Goal: Task Accomplishment & Management: Manage account settings

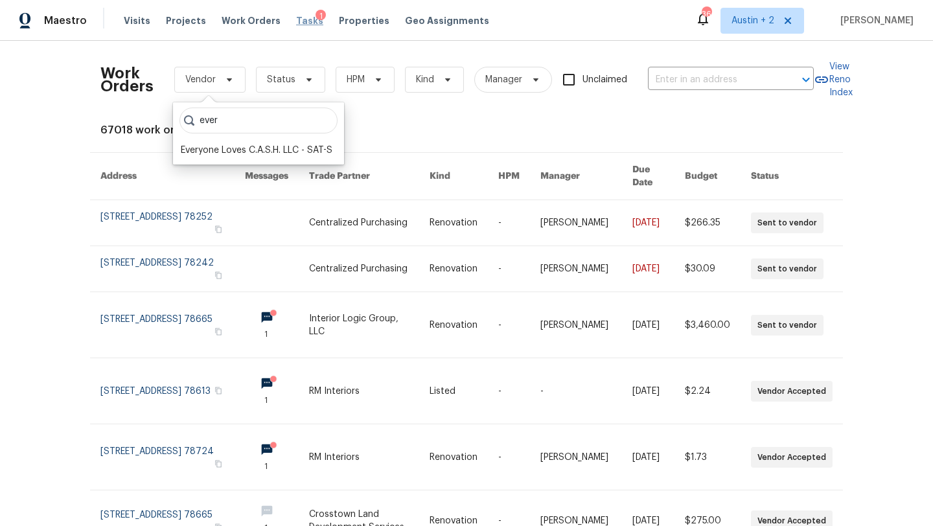
click at [296, 19] on span "Tasks" at bounding box center [309, 20] width 27 height 9
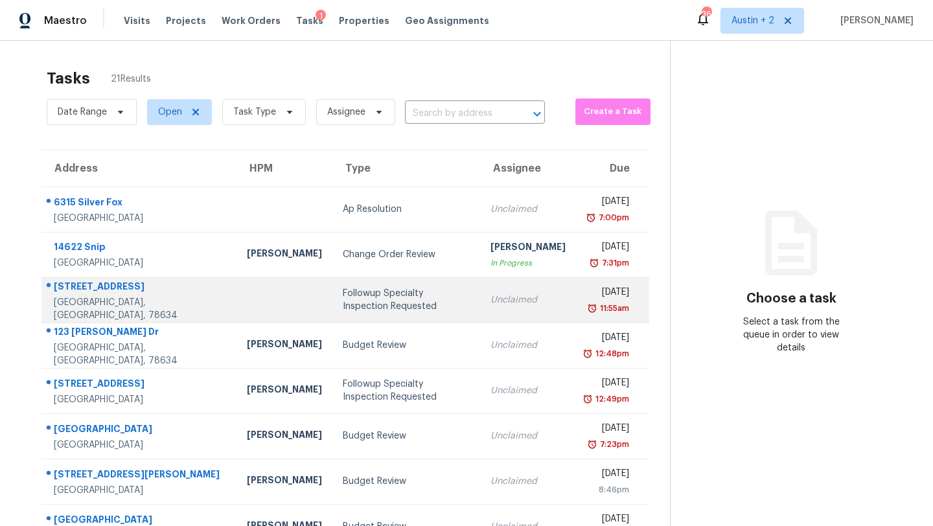
scroll to position [148, 0]
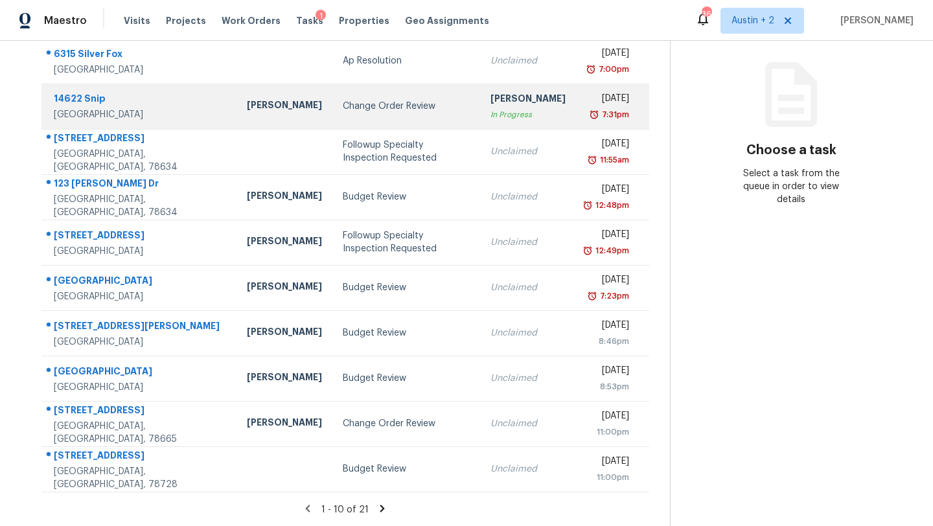
click at [354, 108] on div "Change Order Review" at bounding box center [406, 106] width 127 height 13
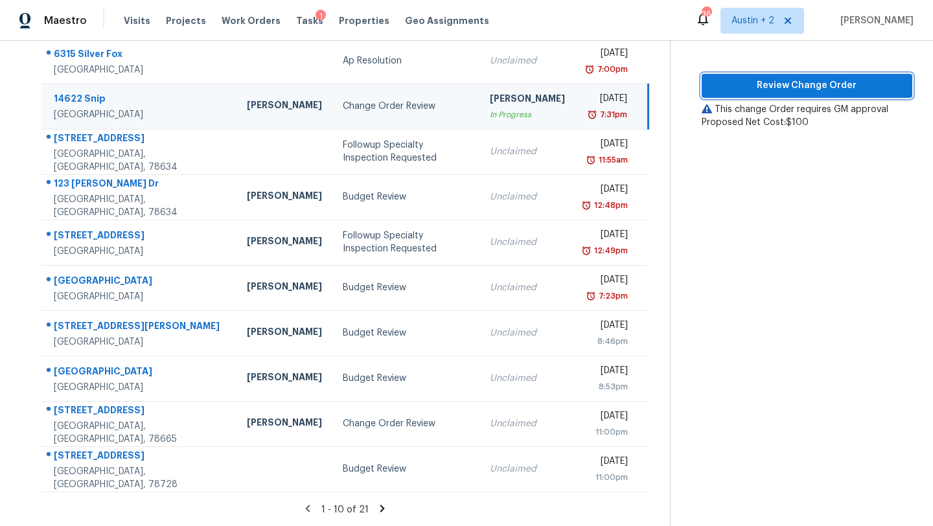
click at [778, 86] on span "Review Change Order" at bounding box center [807, 86] width 190 height 16
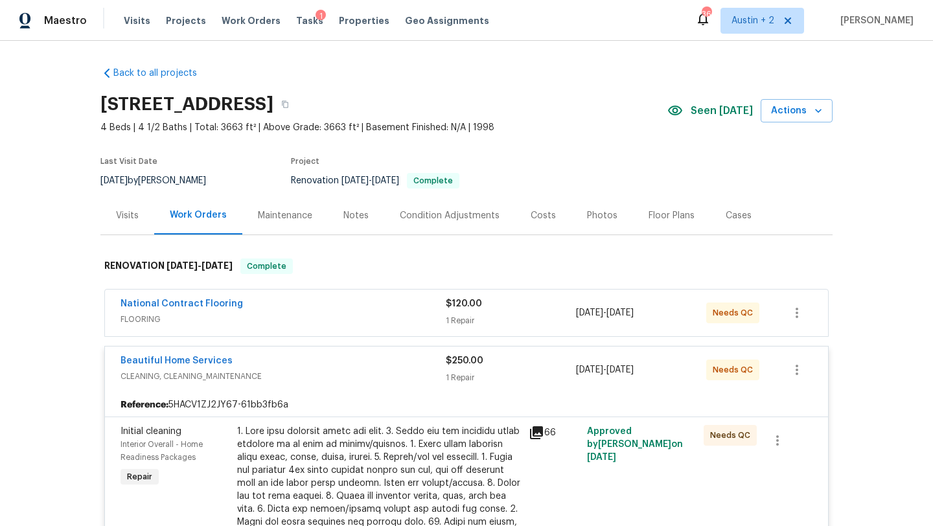
click at [297, 12] on div "Visits Projects Work Orders Tasks 1 Properties Geo Assignments" at bounding box center [314, 21] width 381 height 26
click at [296, 21] on span "Tasks" at bounding box center [309, 20] width 27 height 9
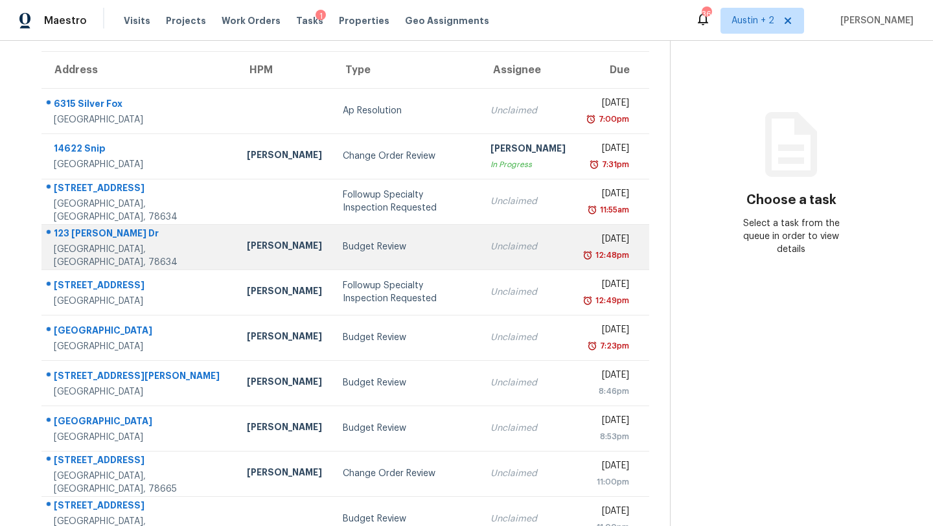
scroll to position [102, 0]
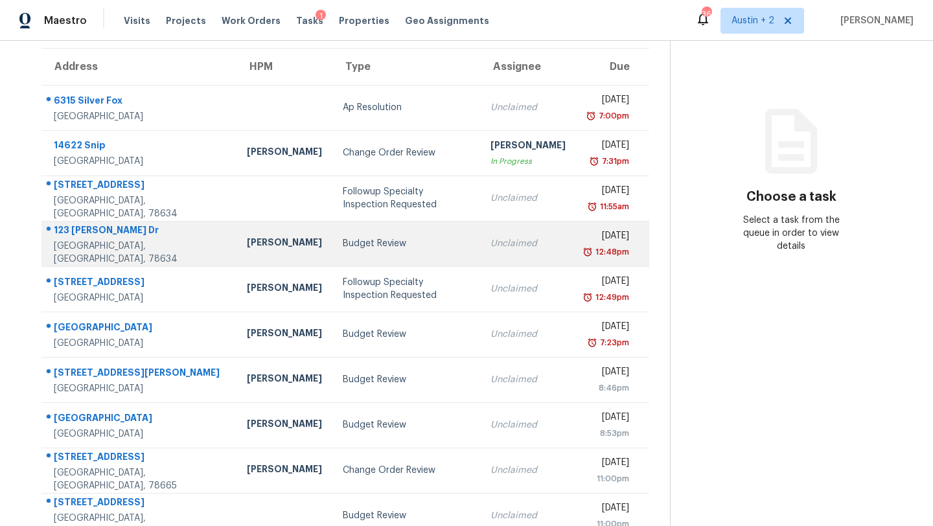
click at [343, 240] on div "Budget Review" at bounding box center [406, 243] width 127 height 13
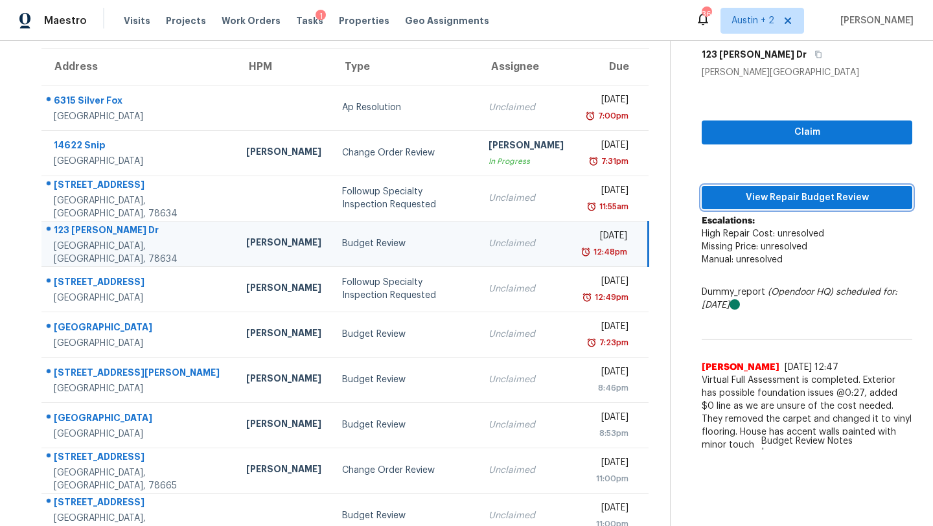
click at [753, 197] on span "View Repair Budget Review" at bounding box center [807, 198] width 190 height 16
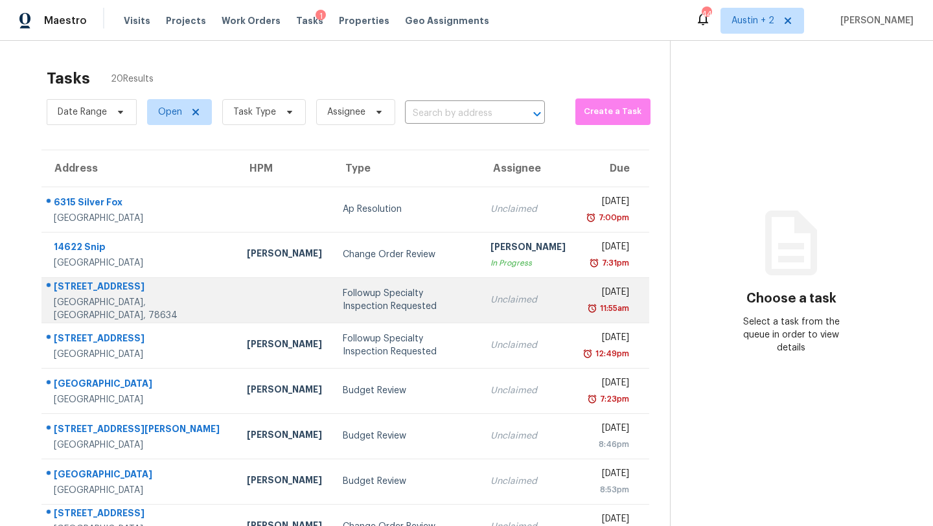
click at [343, 302] on div "Followup Specialty Inspection Requested" at bounding box center [406, 300] width 127 height 26
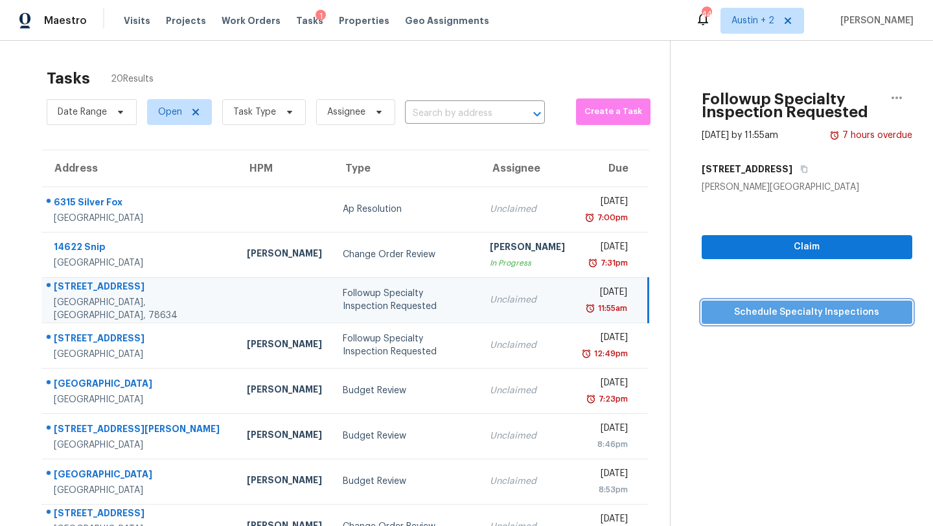
click at [740, 318] on span "Schedule Specialty Inspections" at bounding box center [807, 312] width 190 height 16
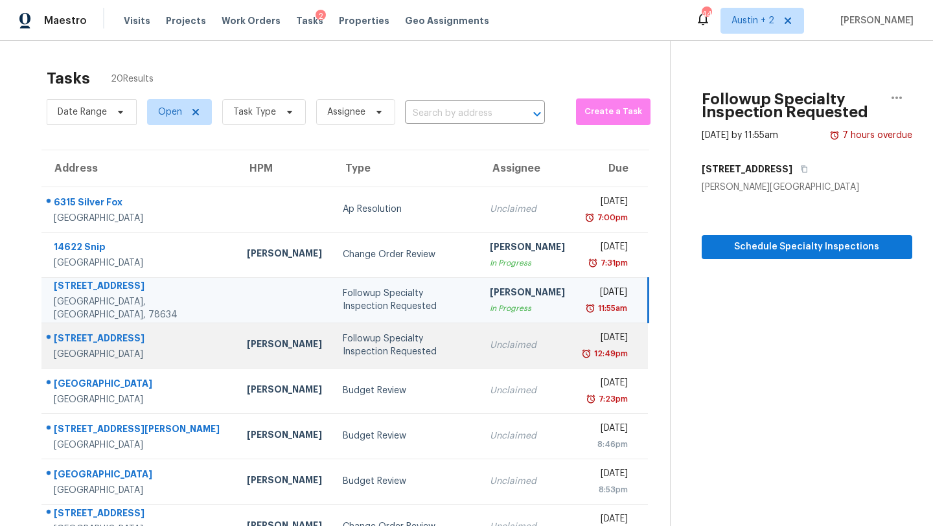
click at [359, 346] on div "Followup Specialty Inspection Requested" at bounding box center [406, 345] width 126 height 26
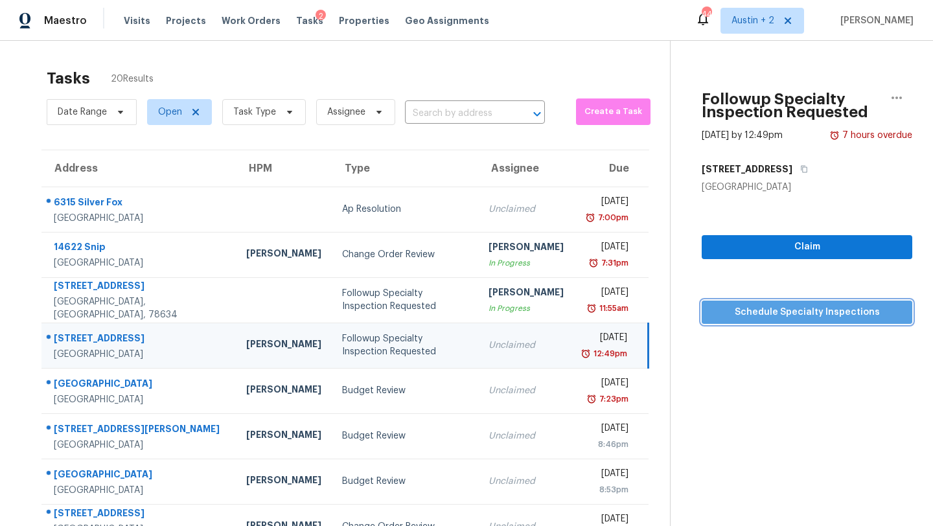
click at [770, 320] on button "Schedule Specialty Inspections" at bounding box center [806, 313] width 211 height 24
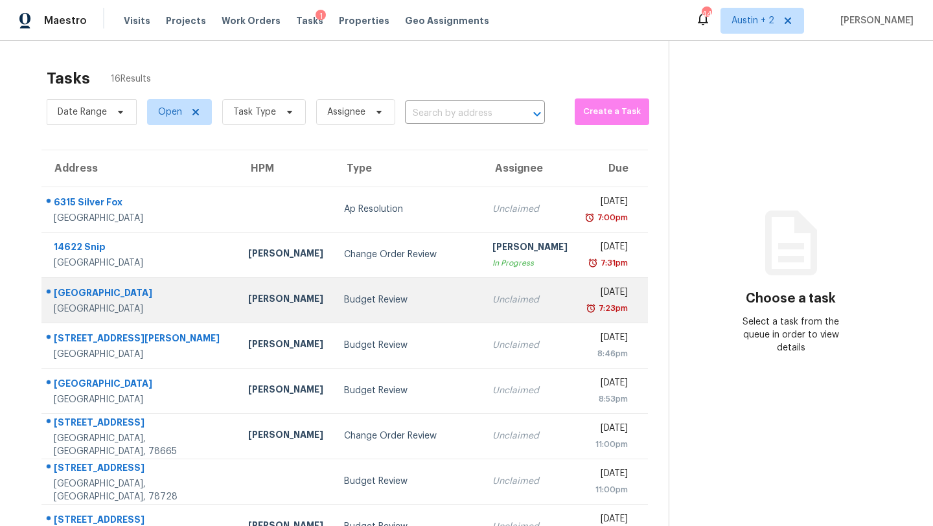
click at [351, 305] on div "Budget Review" at bounding box center [408, 299] width 128 height 13
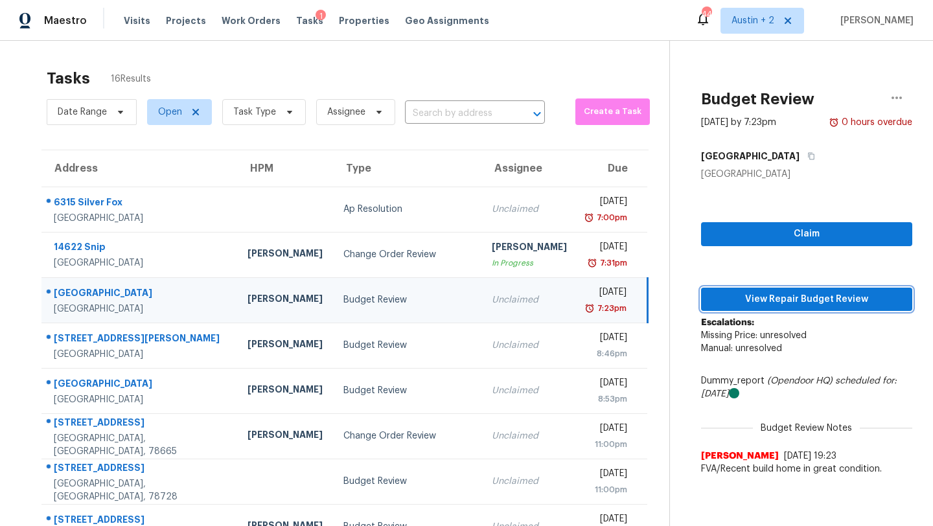
click at [758, 302] on span "View Repair Budget Review" at bounding box center [806, 299] width 190 height 16
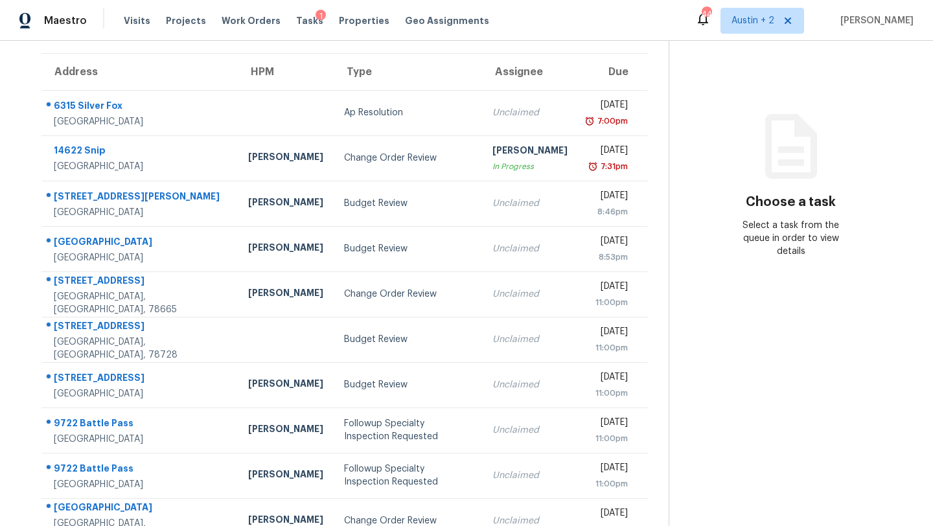
scroll to position [148, 0]
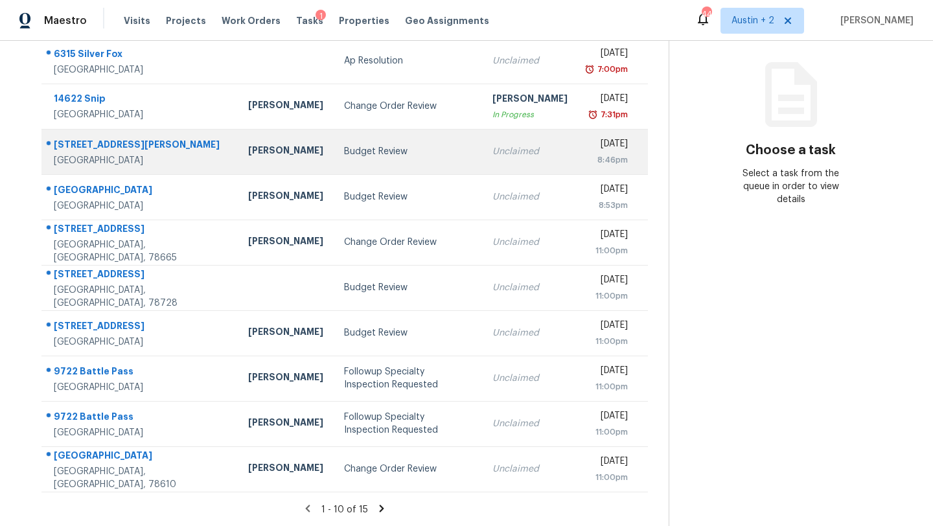
click at [348, 163] on td "Budget Review" at bounding box center [408, 151] width 149 height 45
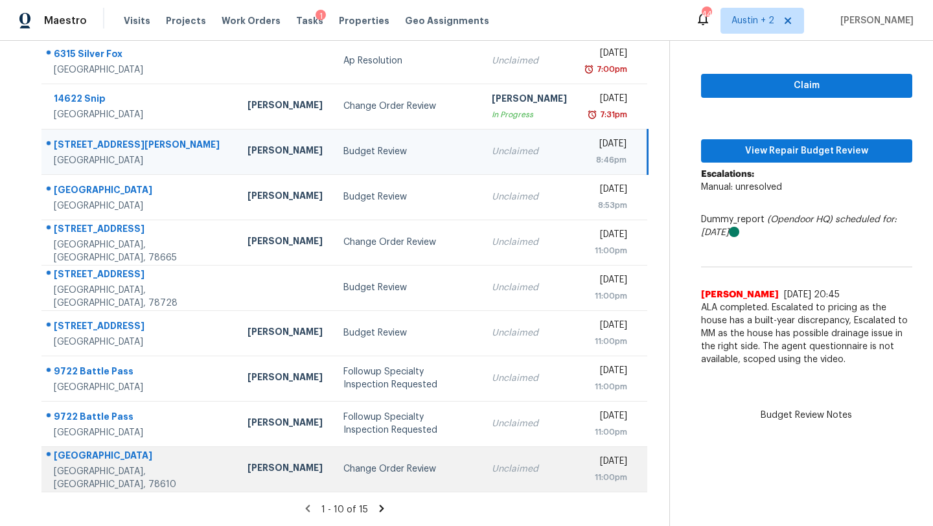
click at [359, 465] on div "Change Order Review" at bounding box center [407, 468] width 128 height 13
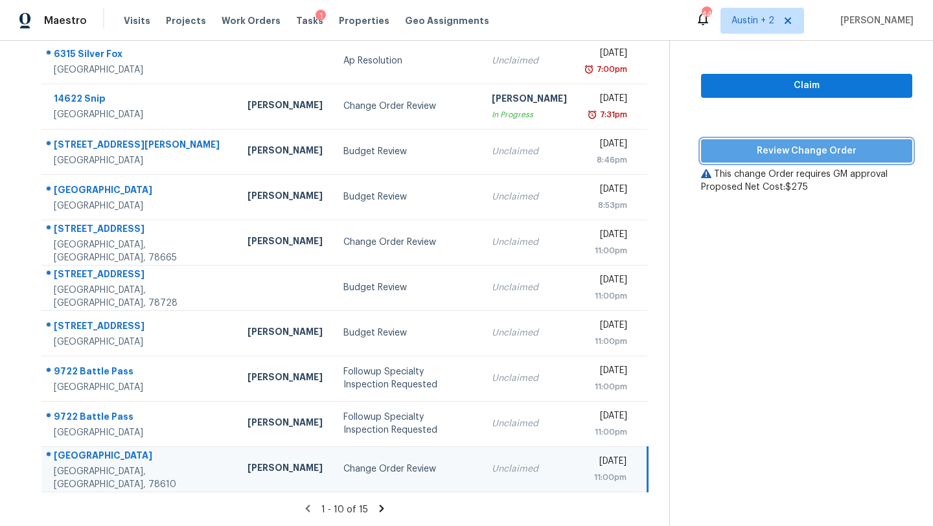
click at [765, 152] on span "Review Change Order" at bounding box center [806, 151] width 190 height 16
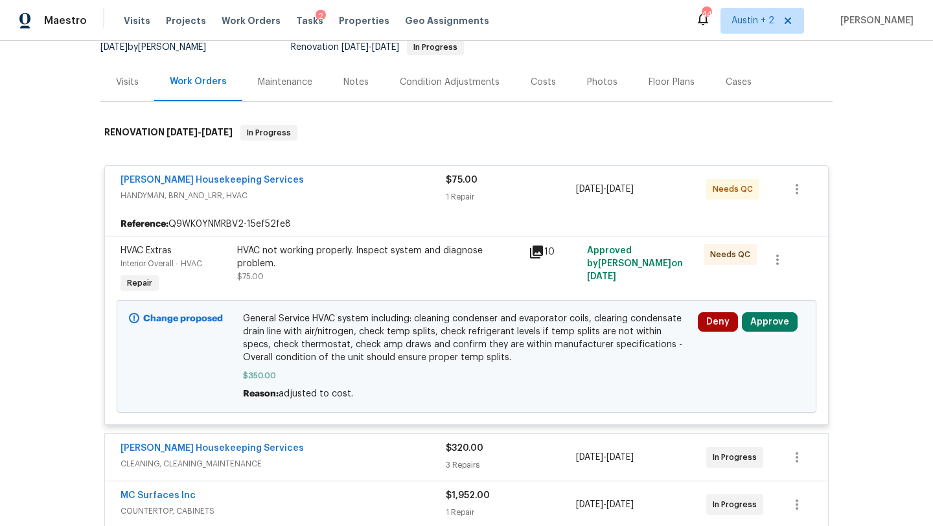
scroll to position [134, 0]
click at [788, 328] on button "Approve" at bounding box center [770, 321] width 56 height 19
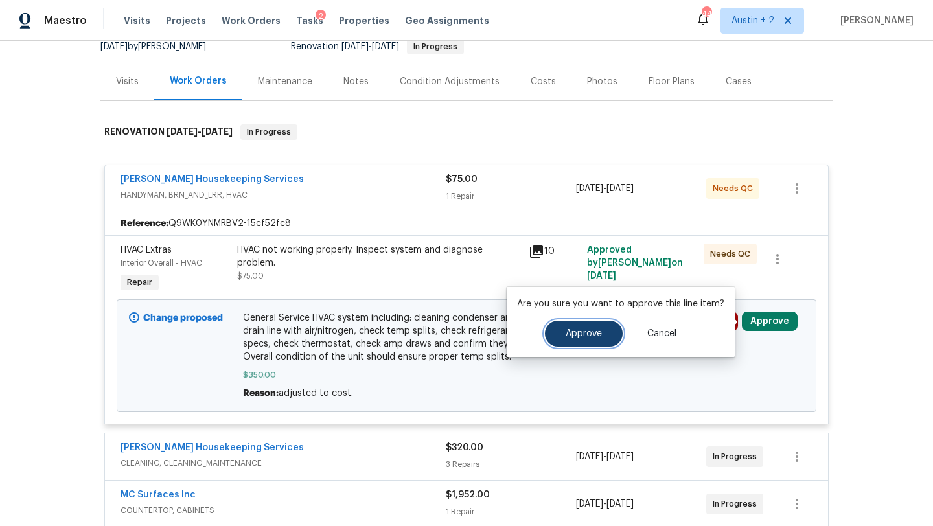
click at [575, 339] on button "Approve" at bounding box center [584, 334] width 78 height 26
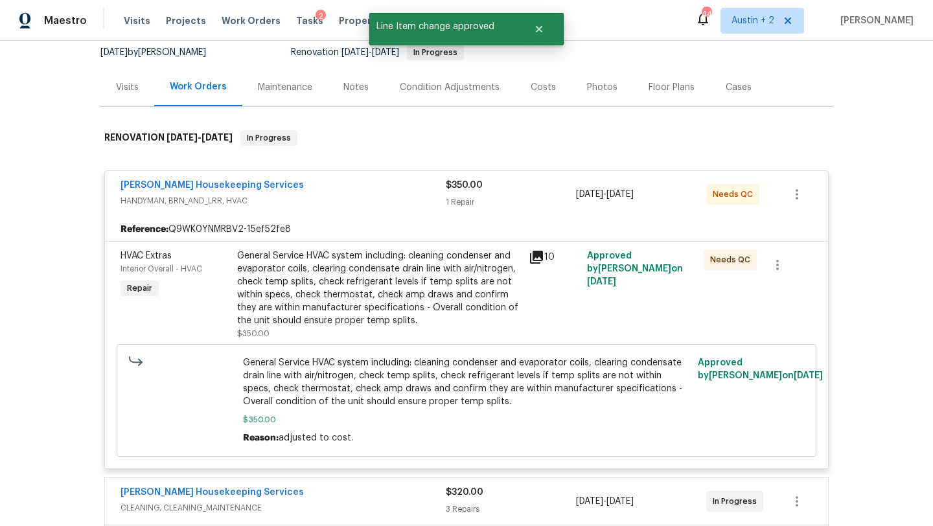
scroll to position [124, 0]
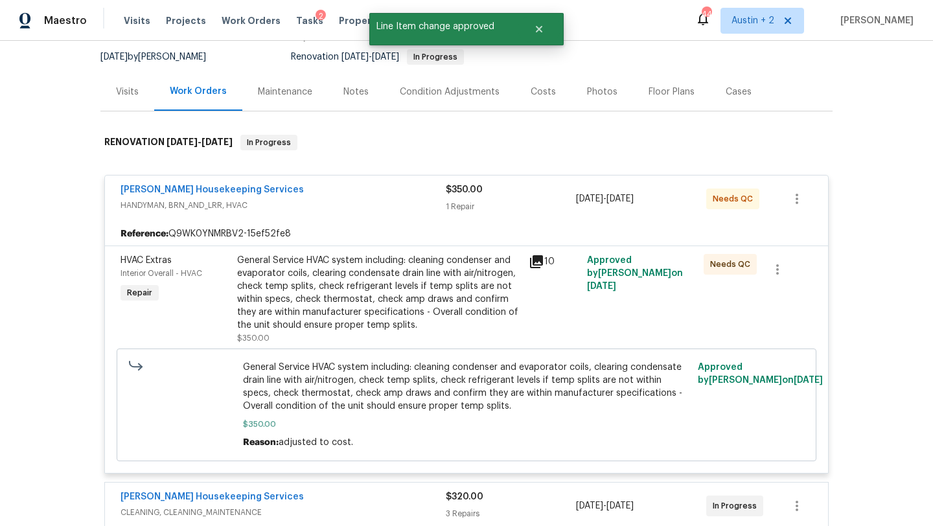
click at [387, 203] on span "HANDYMAN, BRN_AND_LRR, HVAC" at bounding box center [282, 205] width 325 height 13
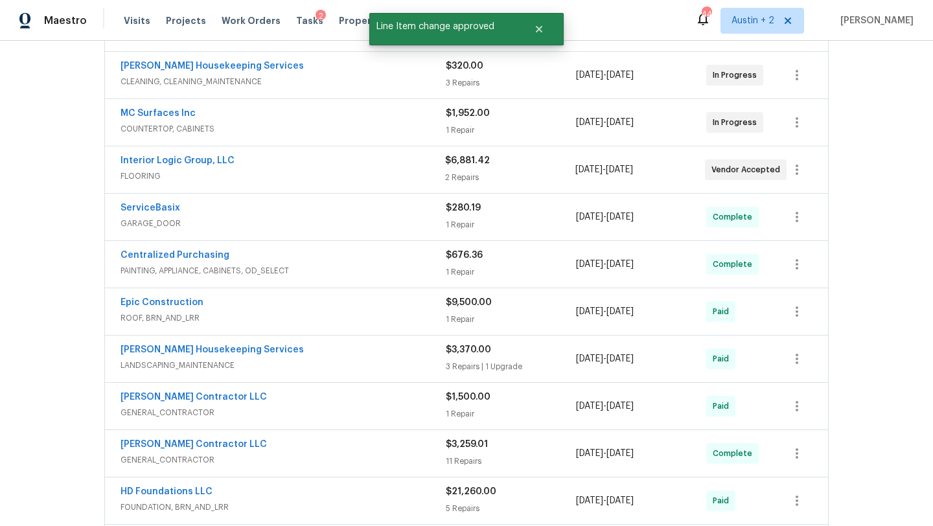
scroll to position [0, 0]
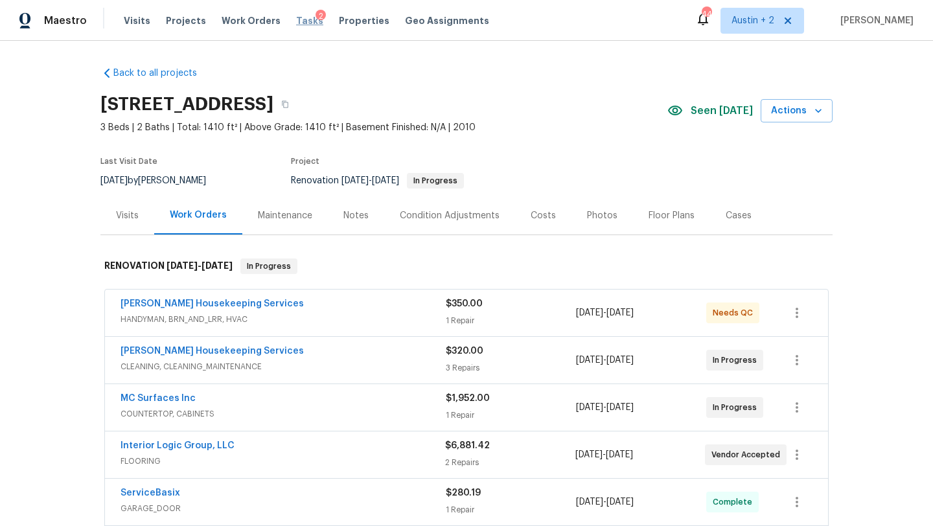
click at [296, 19] on span "Tasks" at bounding box center [309, 20] width 27 height 9
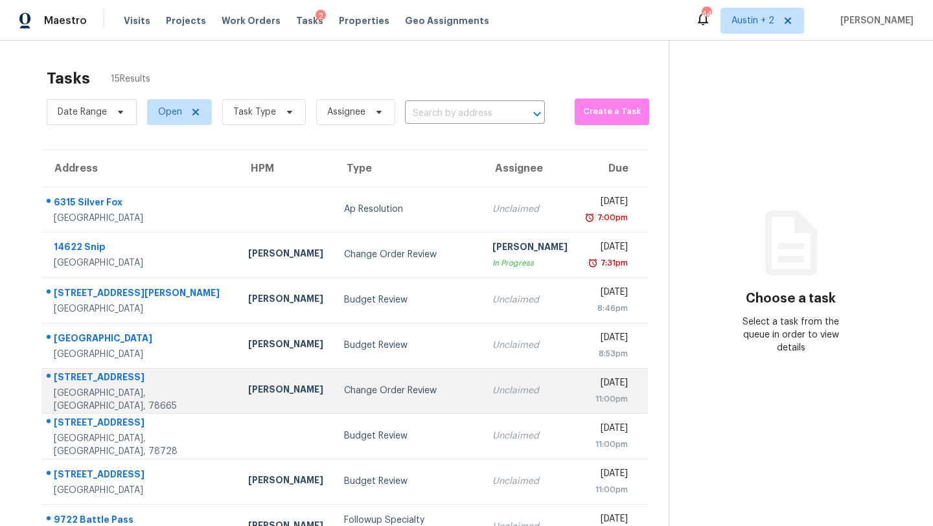
click at [344, 385] on div "Change Order Review" at bounding box center [408, 390] width 128 height 13
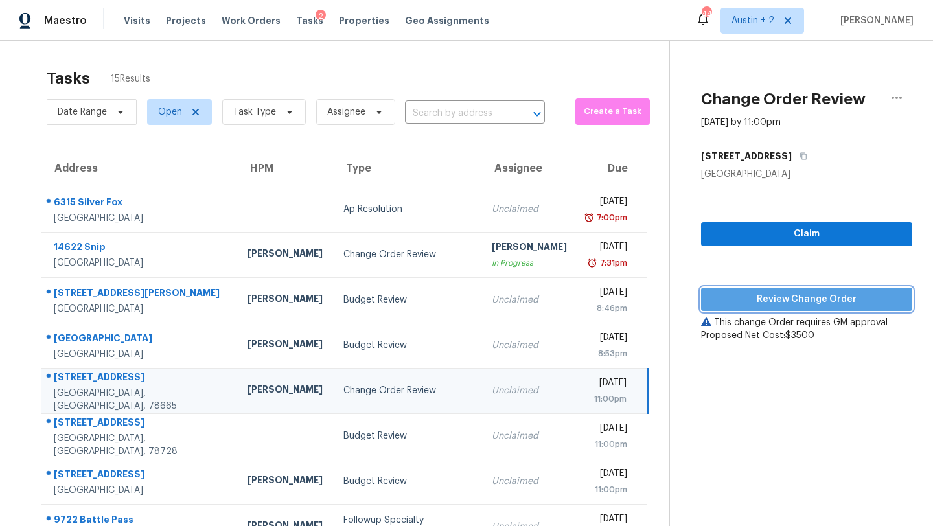
click at [747, 310] on button "Review Change Order" at bounding box center [806, 300] width 211 height 24
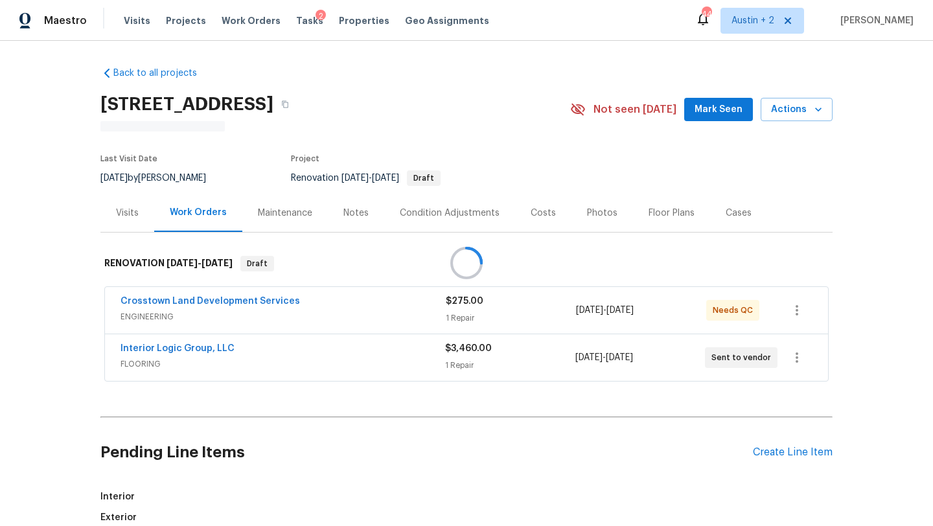
click at [716, 113] on div at bounding box center [466, 263] width 933 height 526
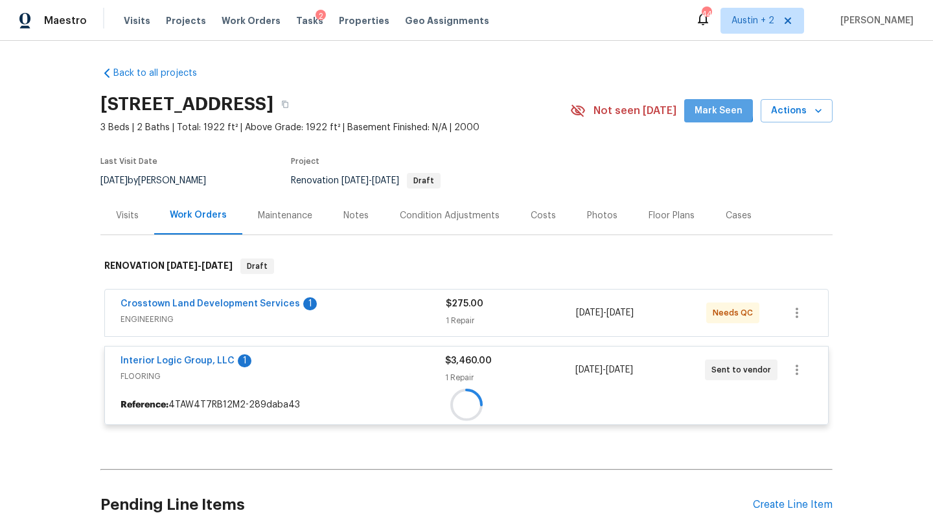
click at [705, 108] on span "Mark Seen" at bounding box center [718, 111] width 48 height 16
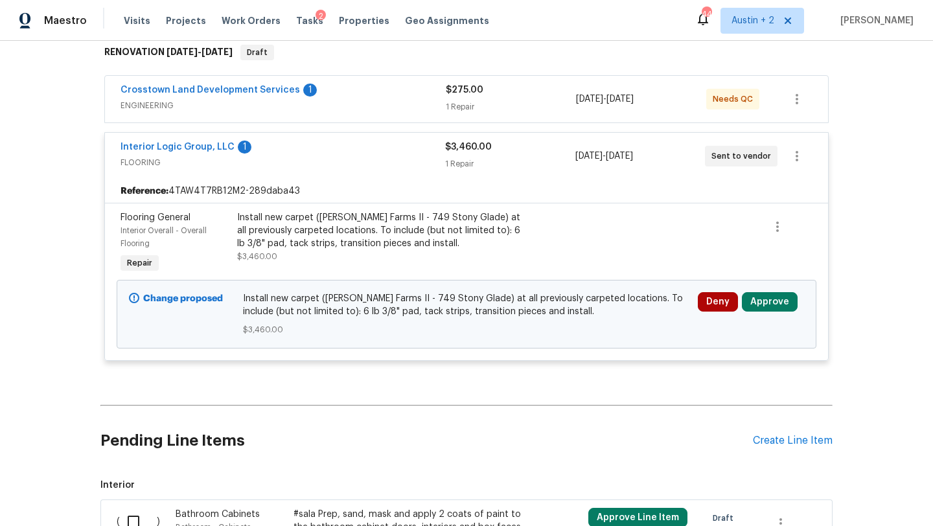
scroll to position [222, 0]
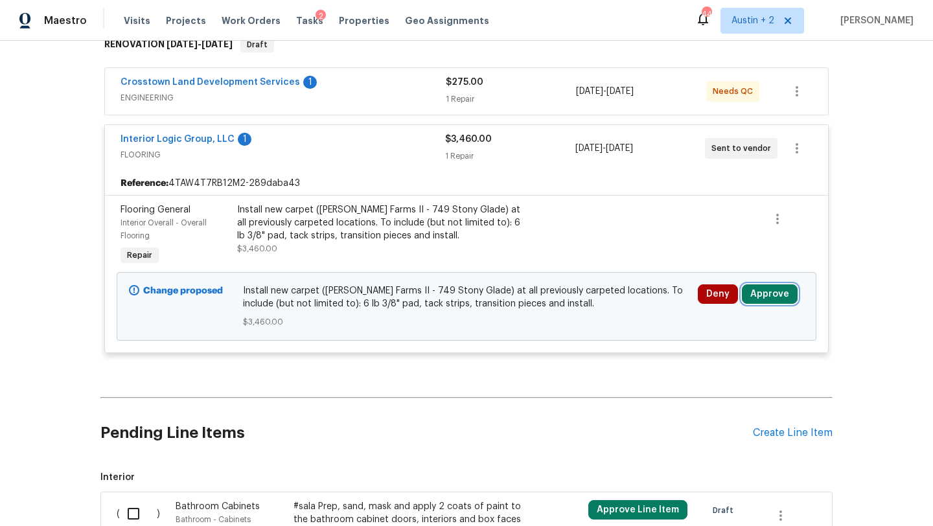
click at [774, 296] on button "Approve" at bounding box center [770, 293] width 56 height 19
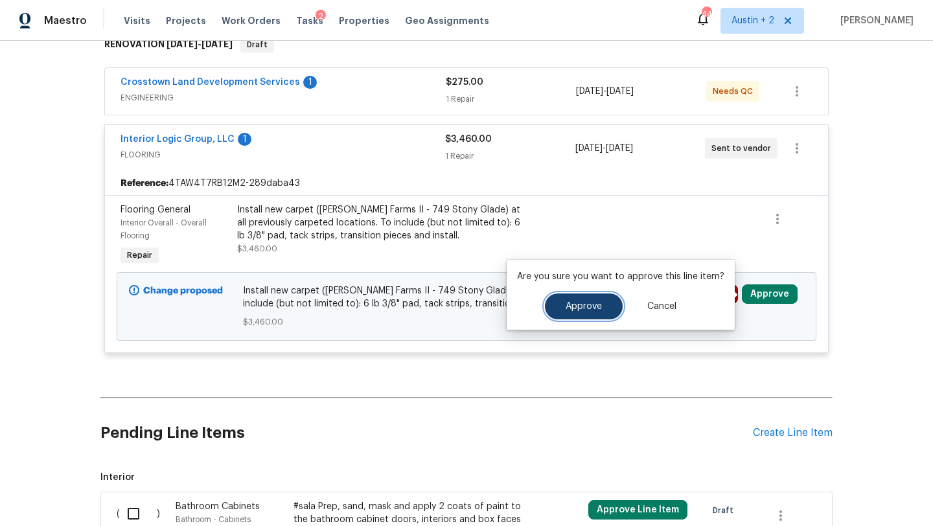
click at [573, 305] on span "Approve" at bounding box center [583, 307] width 36 height 10
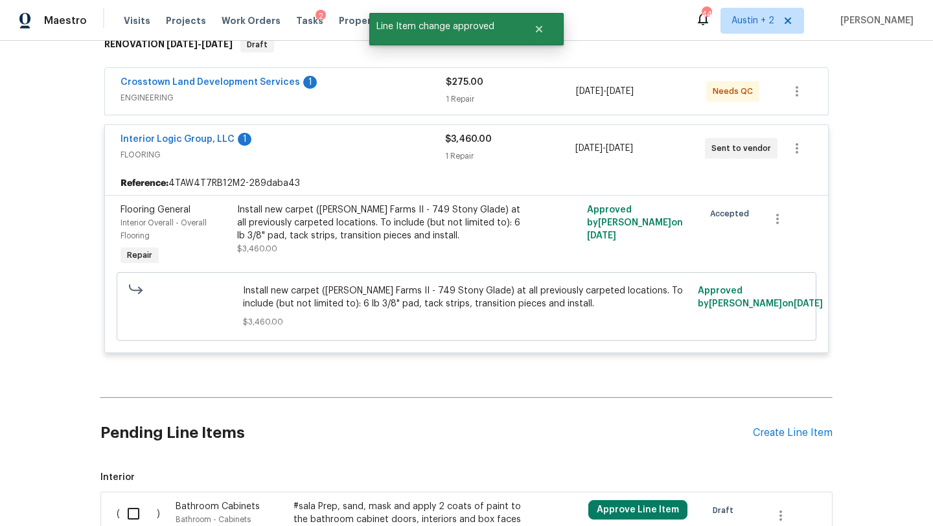
click at [378, 87] on div "Crosstown Land Development Services 1" at bounding box center [282, 84] width 325 height 16
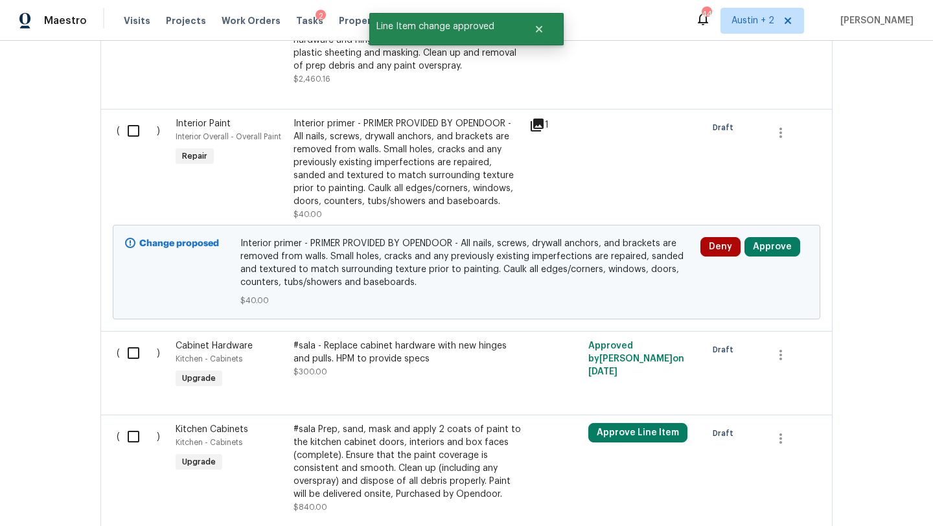
scroll to position [1284, 0]
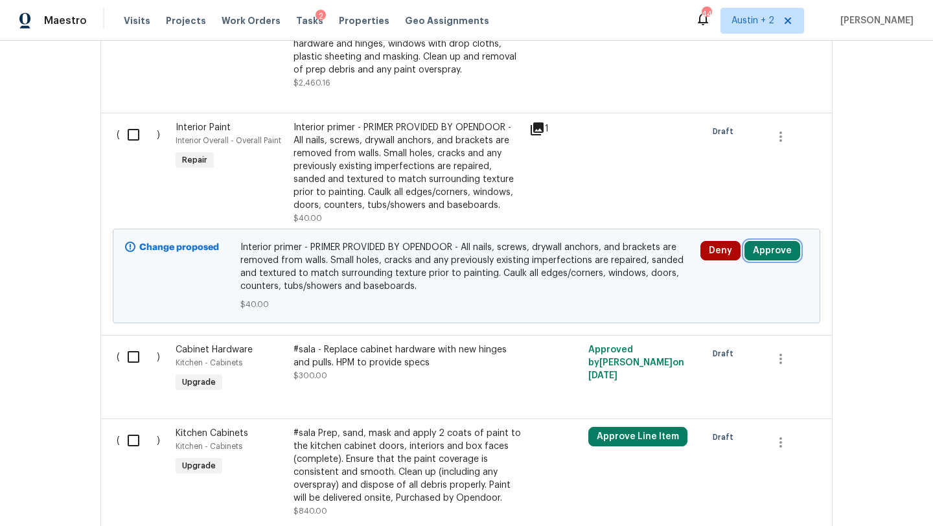
click at [761, 256] on button "Approve" at bounding box center [772, 250] width 56 height 19
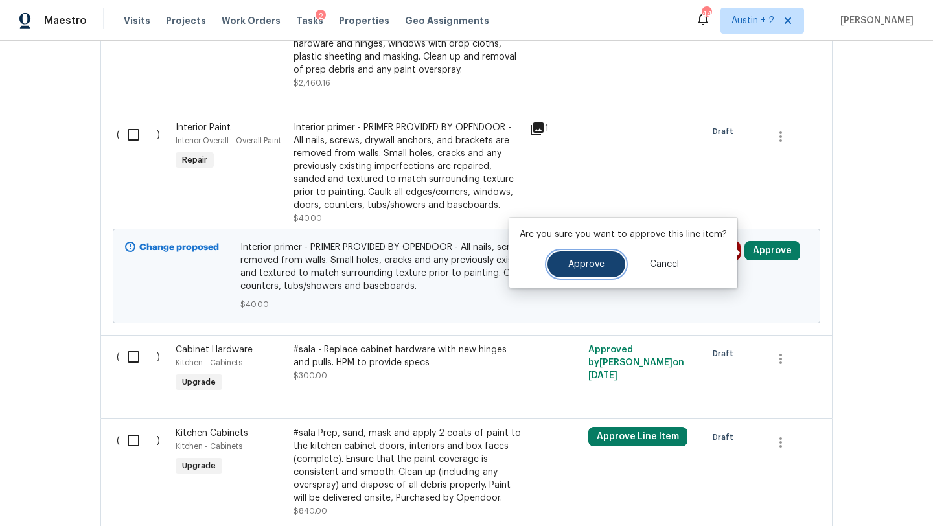
click at [570, 255] on button "Approve" at bounding box center [586, 264] width 78 height 26
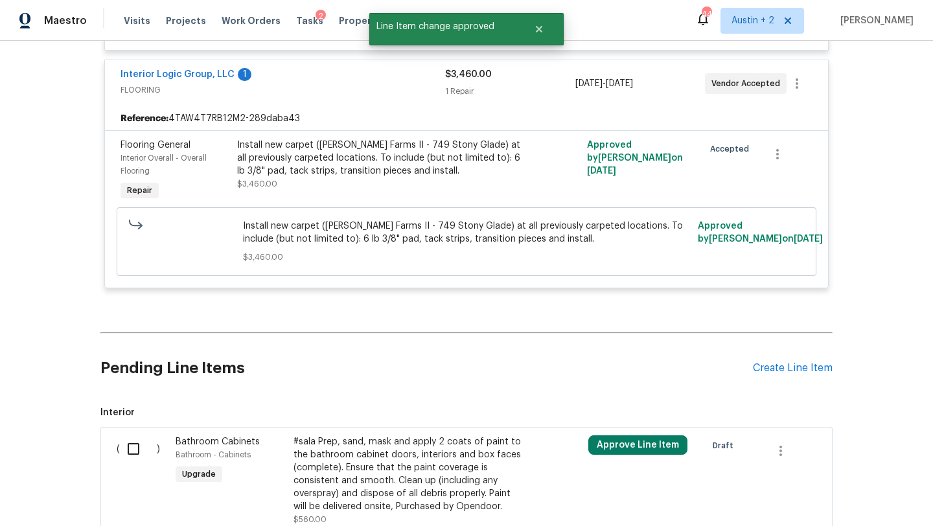
scroll to position [0, 0]
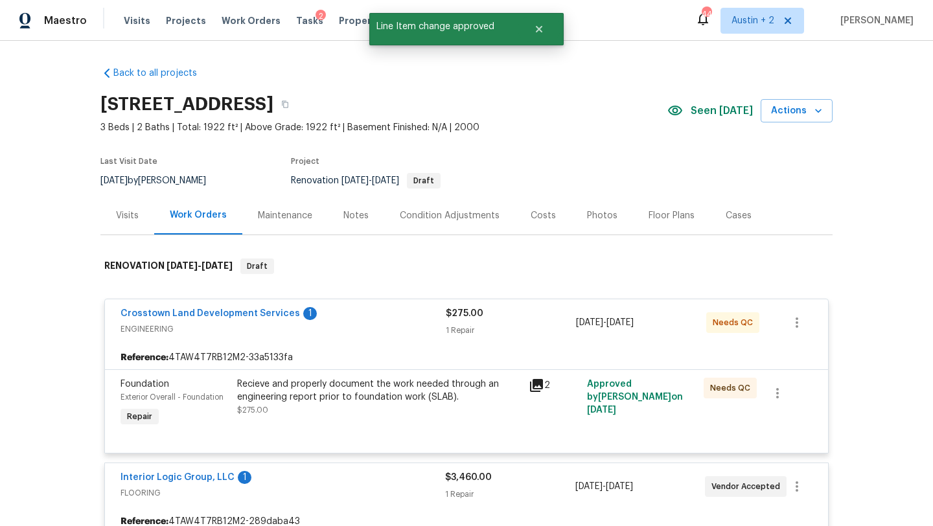
click at [530, 216] on div "Costs" at bounding box center [542, 215] width 25 height 13
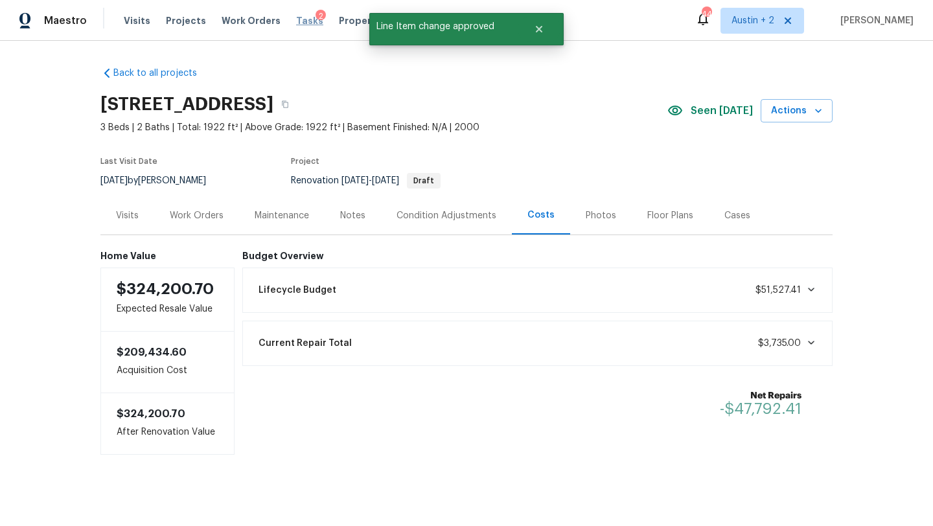
click at [296, 21] on span "Tasks" at bounding box center [309, 20] width 27 height 9
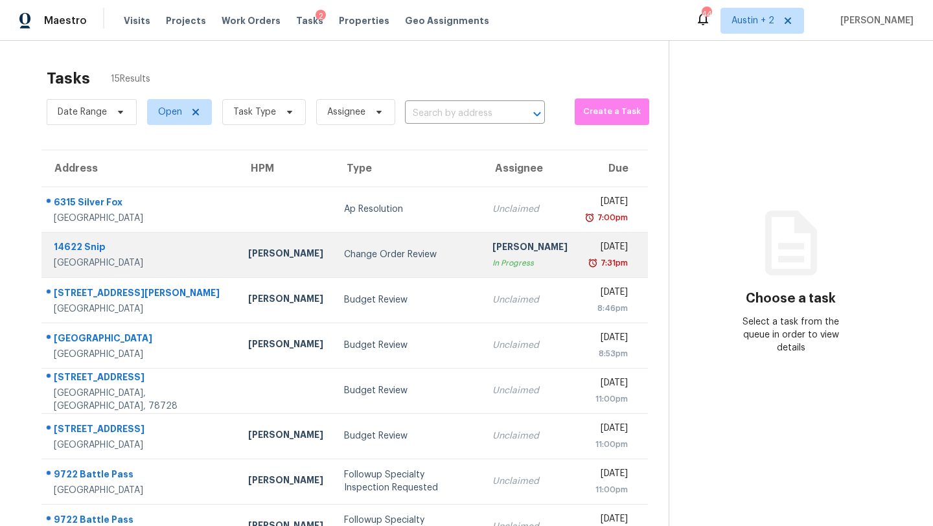
scroll to position [148, 0]
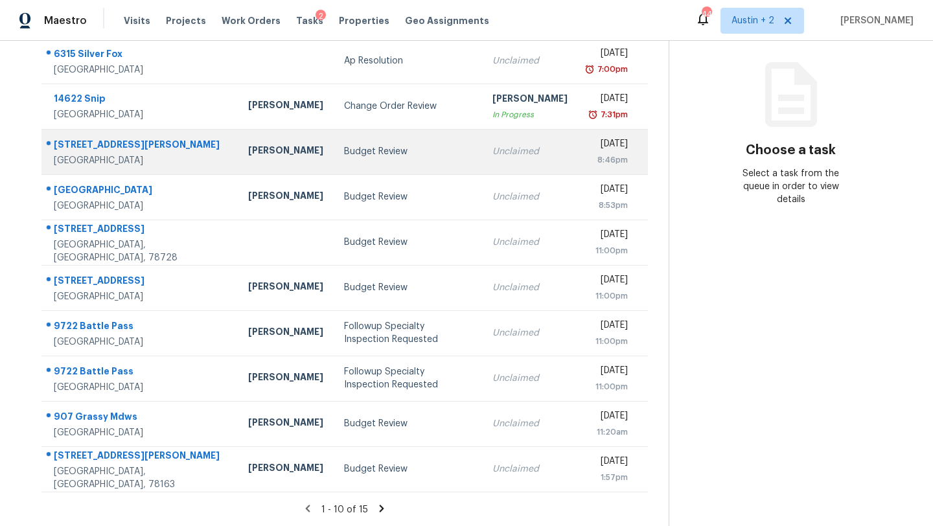
click at [344, 152] on div "Budget Review" at bounding box center [408, 151] width 128 height 13
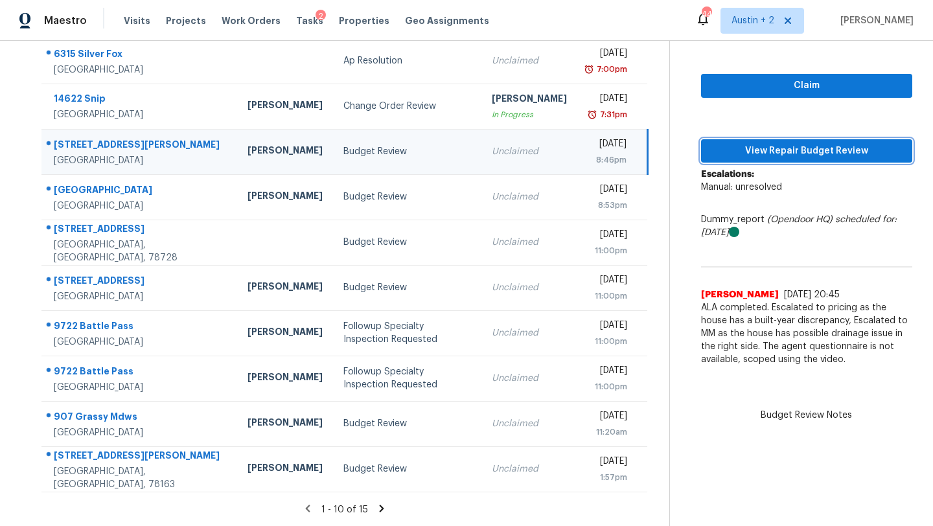
click at [794, 152] on span "View Repair Budget Review" at bounding box center [806, 151] width 190 height 16
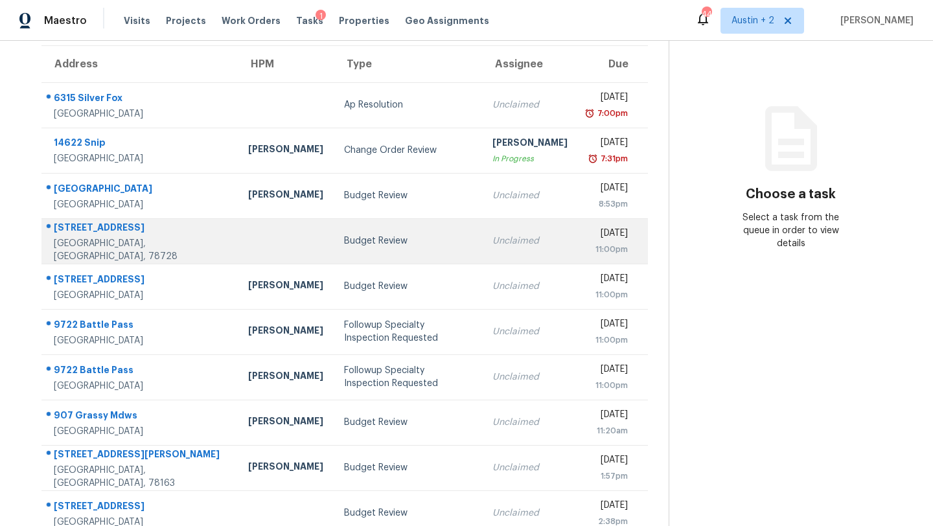
scroll to position [148, 0]
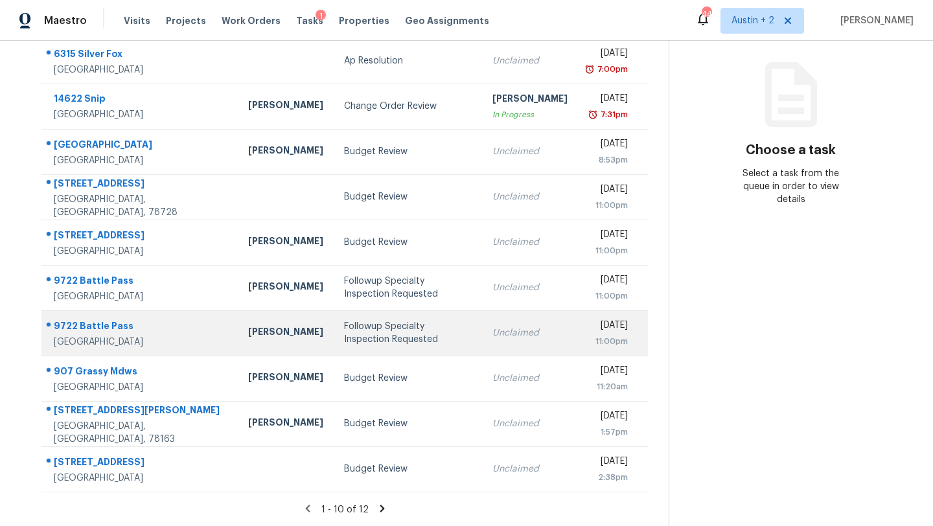
click at [356, 335] on div "Followup Specialty Inspection Requested" at bounding box center [408, 333] width 128 height 26
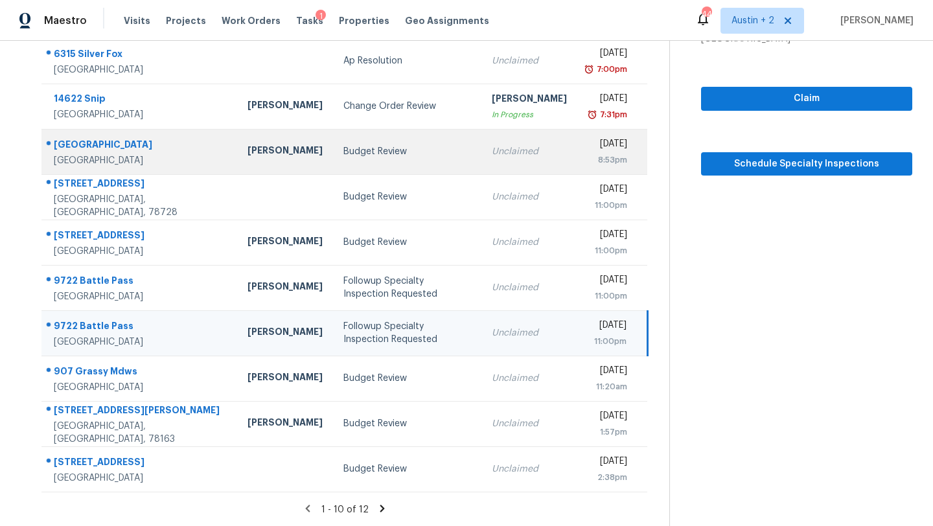
click at [354, 157] on div "Budget Review" at bounding box center [407, 151] width 128 height 13
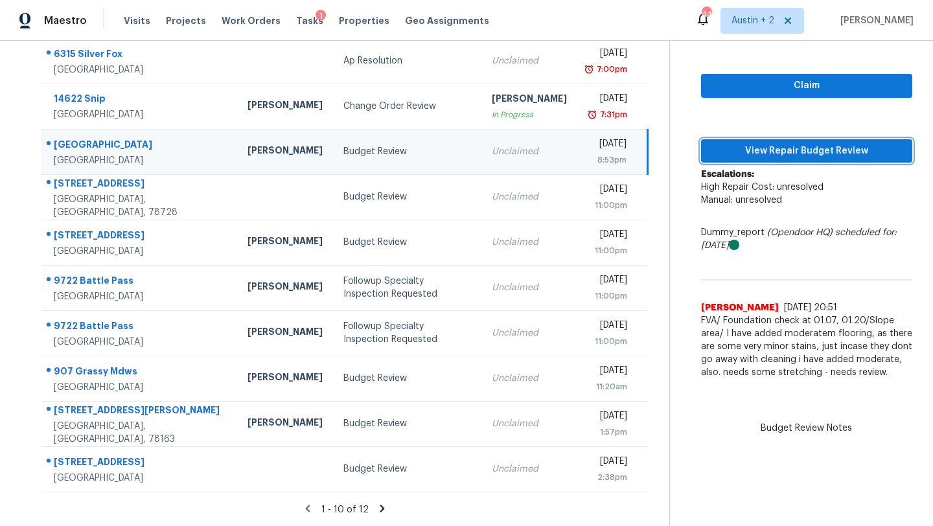
click at [742, 150] on span "View Repair Budget Review" at bounding box center [806, 151] width 190 height 16
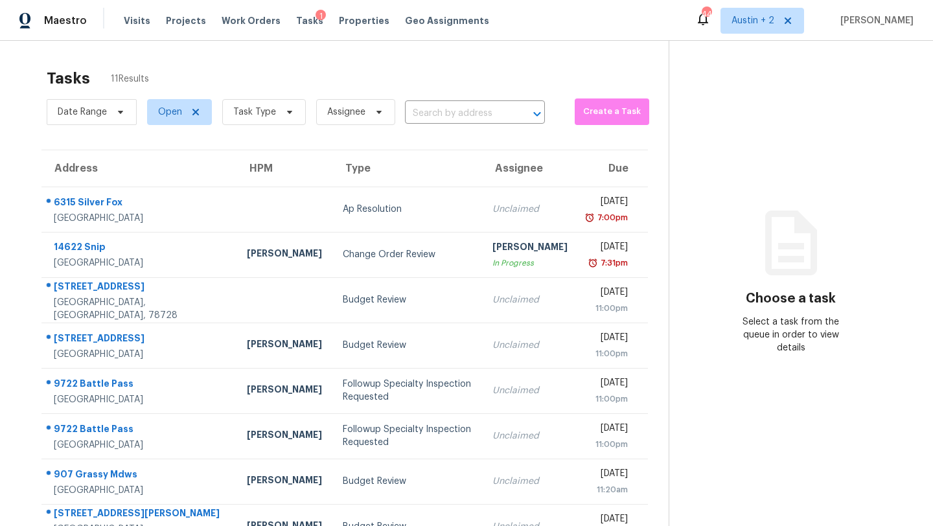
scroll to position [148, 0]
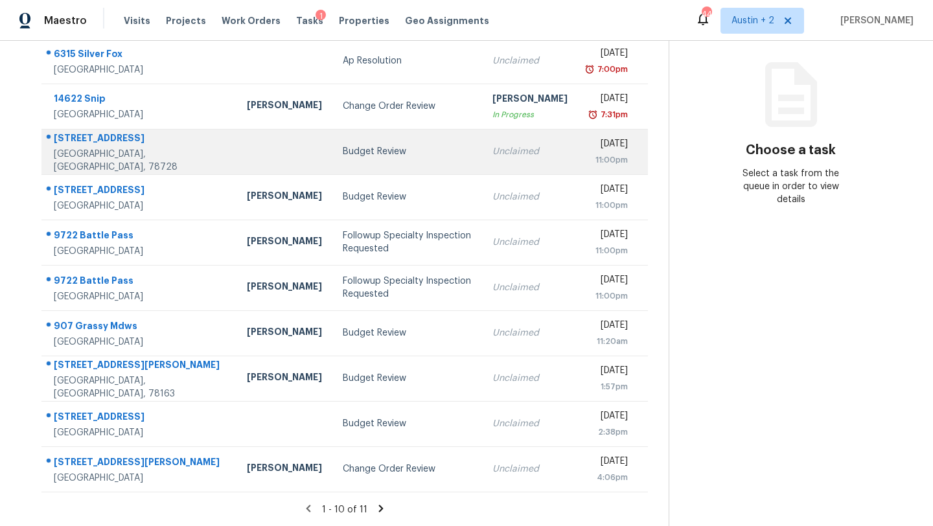
click at [343, 153] on div "Budget Review" at bounding box center [407, 151] width 129 height 13
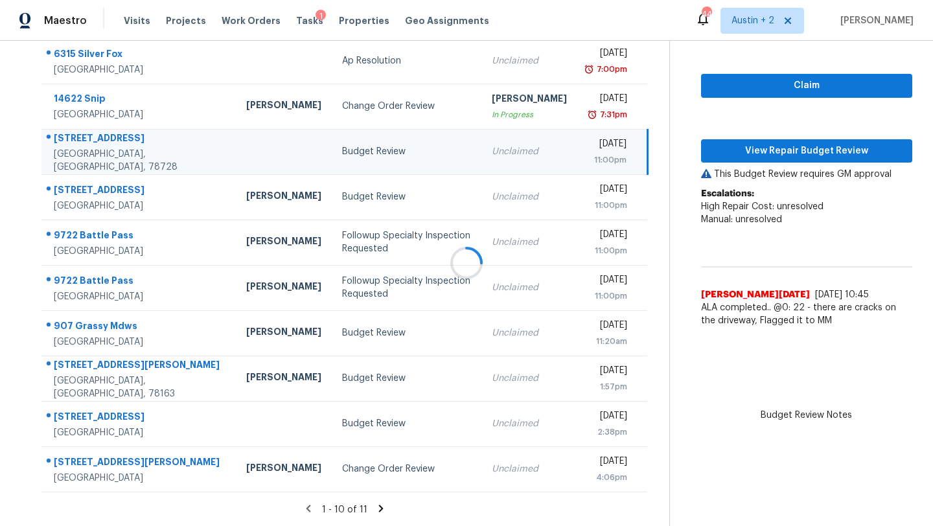
click at [755, 155] on div at bounding box center [466, 263] width 933 height 526
click at [769, 155] on div at bounding box center [466, 263] width 933 height 526
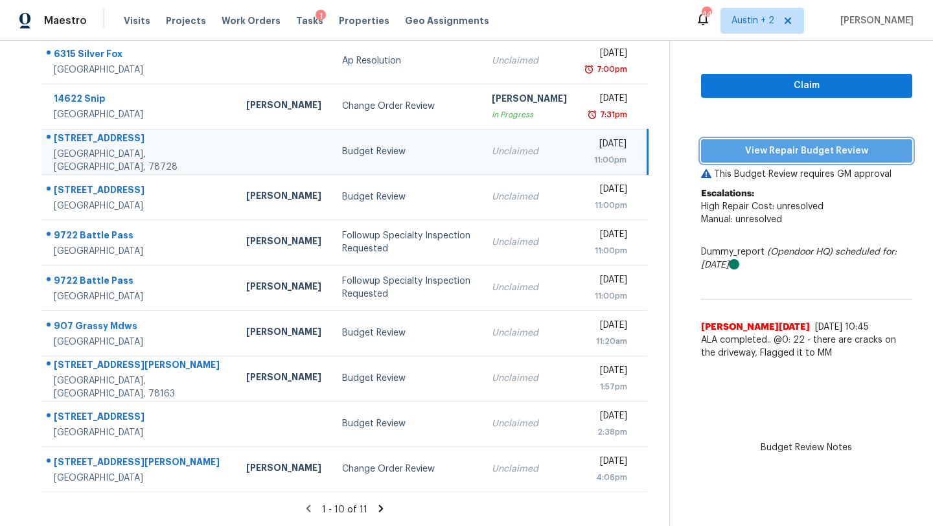
click at [779, 152] on span "View Repair Budget Review" at bounding box center [806, 151] width 190 height 16
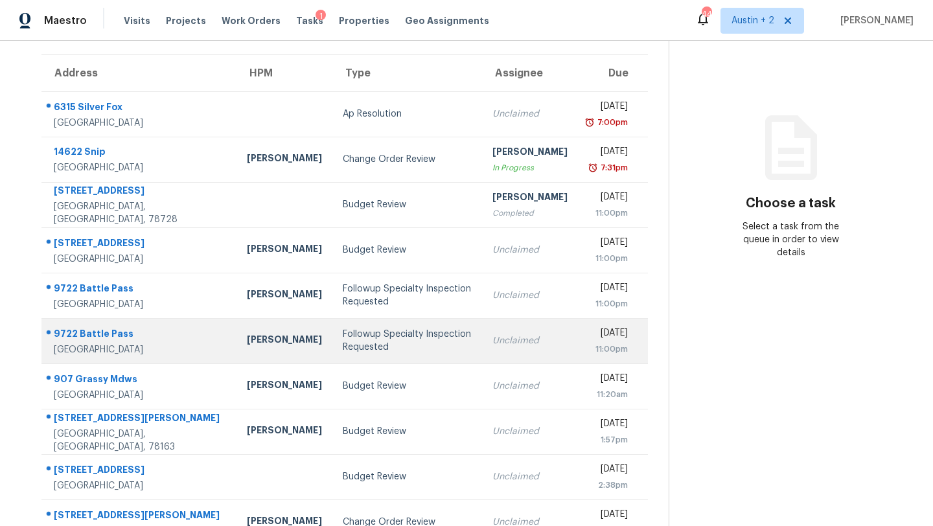
scroll to position [124, 0]
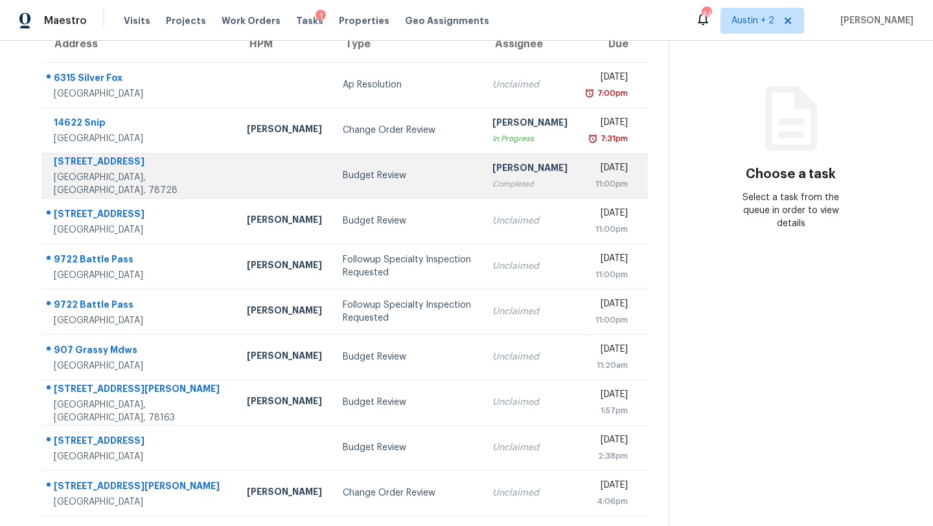
click at [343, 179] on div "Budget Review" at bounding box center [407, 175] width 129 height 13
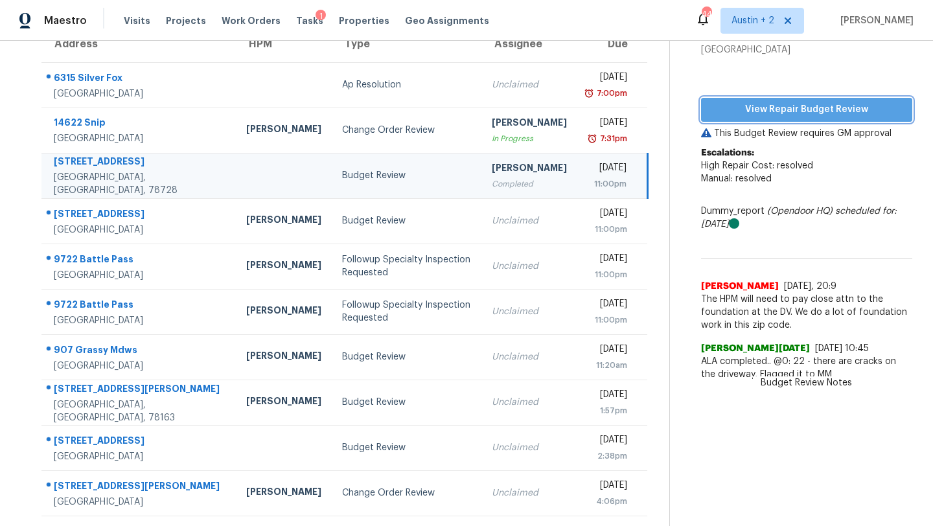
click at [807, 105] on span "View Repair Budget Review" at bounding box center [806, 110] width 190 height 16
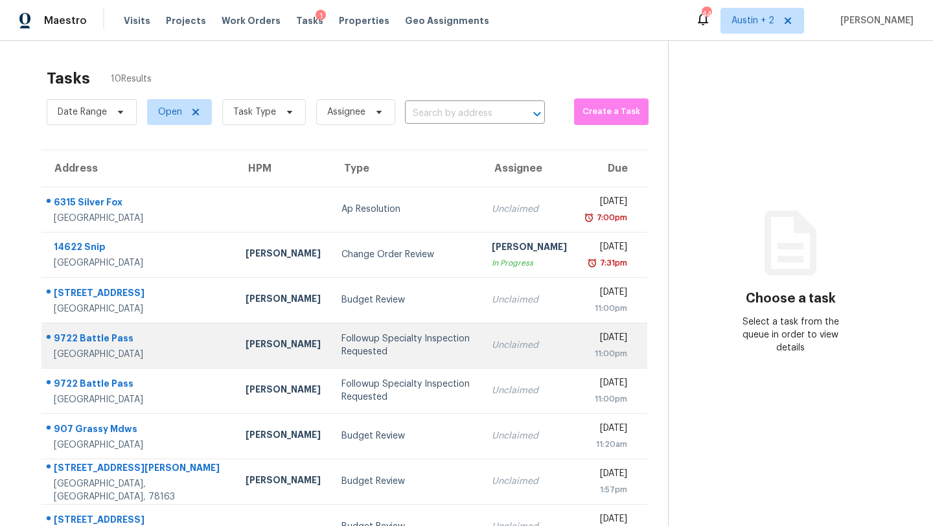
scroll to position [124, 0]
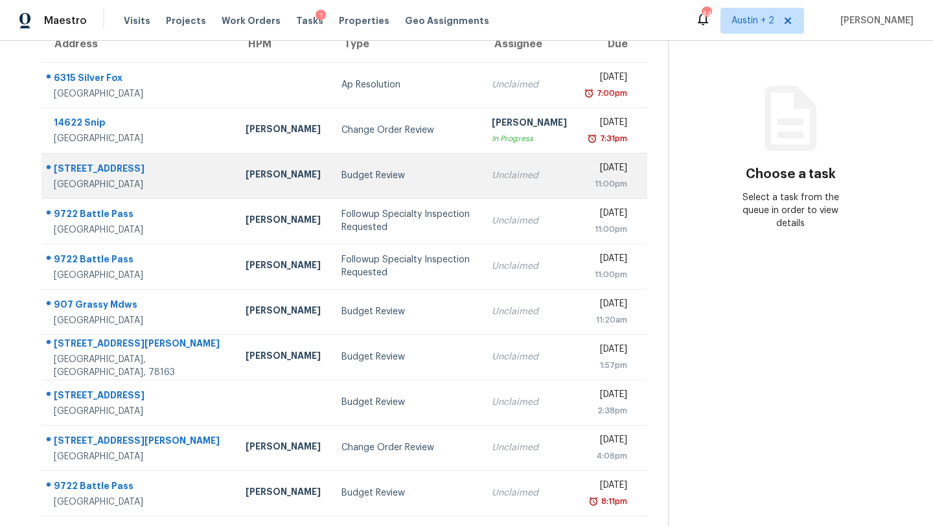
click at [341, 174] on div "Budget Review" at bounding box center [406, 175] width 130 height 13
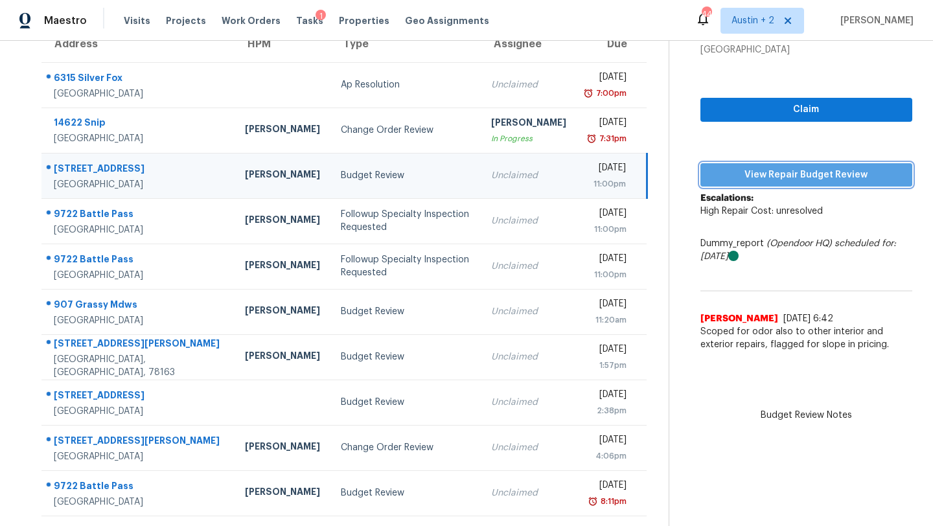
click at [793, 169] on span "View Repair Budget Review" at bounding box center [806, 175] width 191 height 16
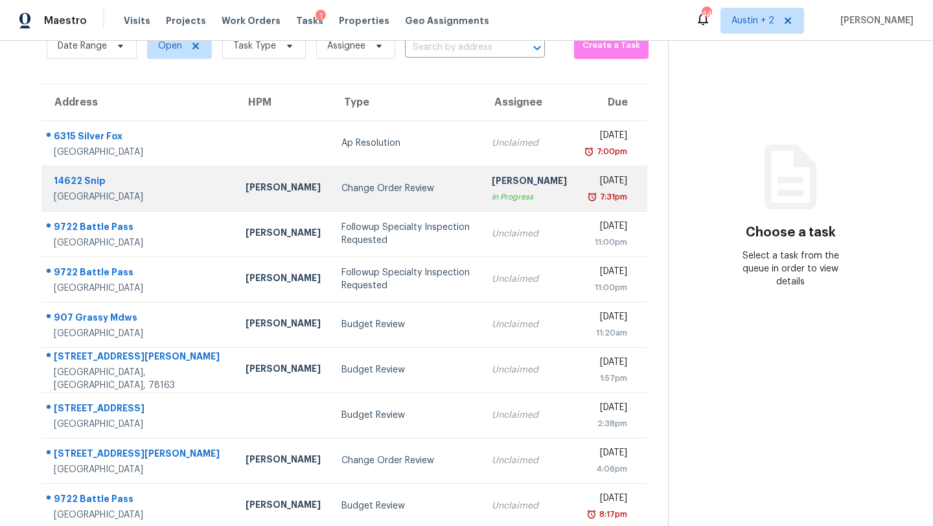
scroll to position [68, 0]
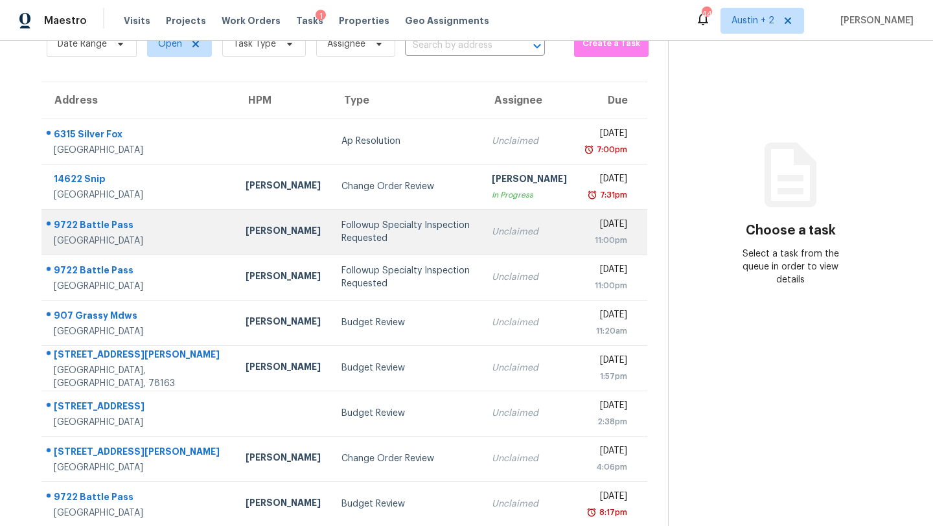
click at [341, 236] on div "Followup Specialty Inspection Requested" at bounding box center [406, 232] width 130 height 26
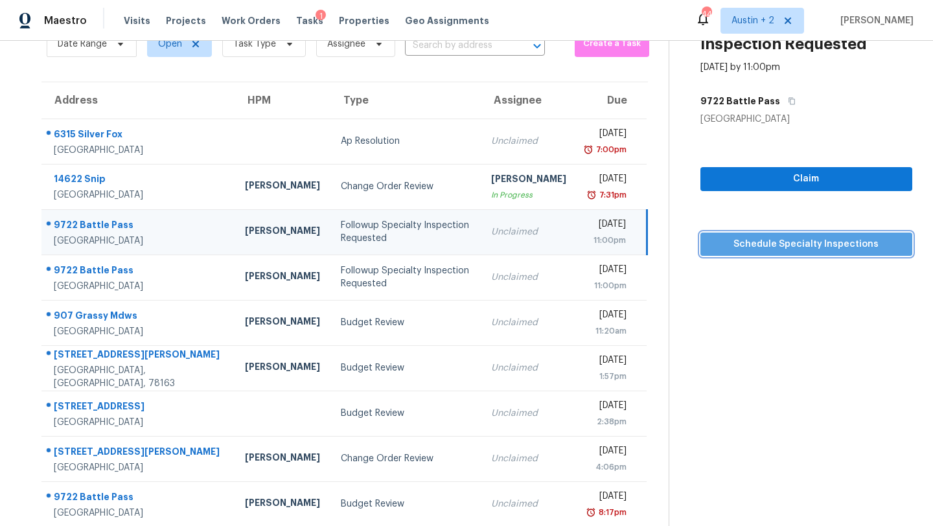
click at [843, 248] on span "Schedule Specialty Inspections" at bounding box center [806, 244] width 191 height 16
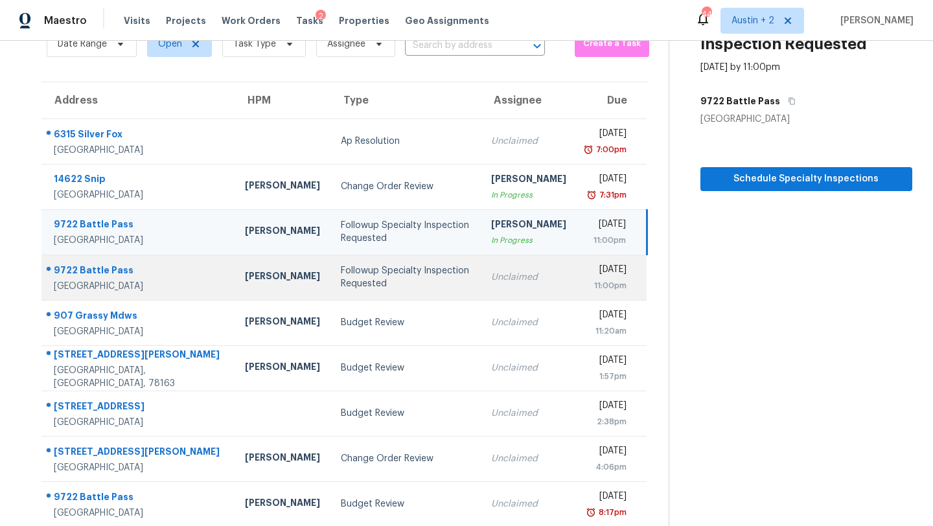
scroll to position [79, 0]
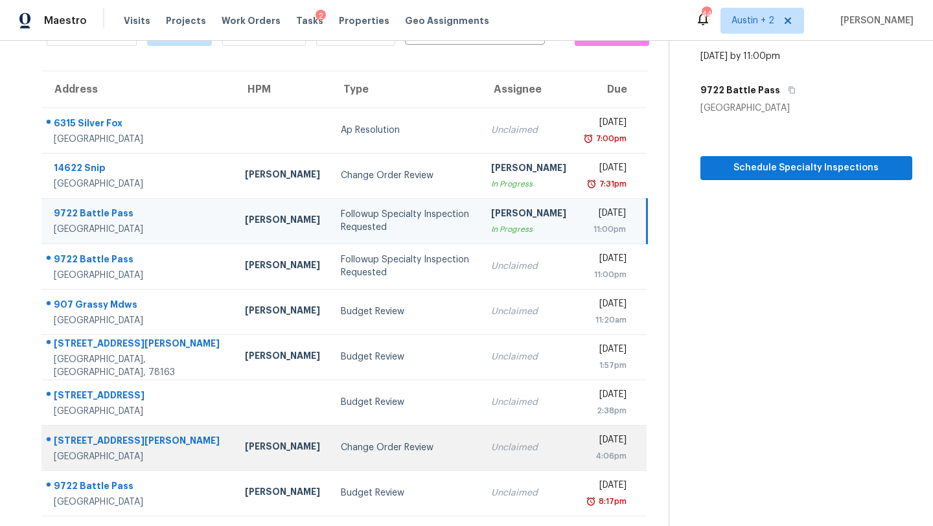
click at [341, 451] on div "Change Order Review" at bounding box center [405, 447] width 129 height 13
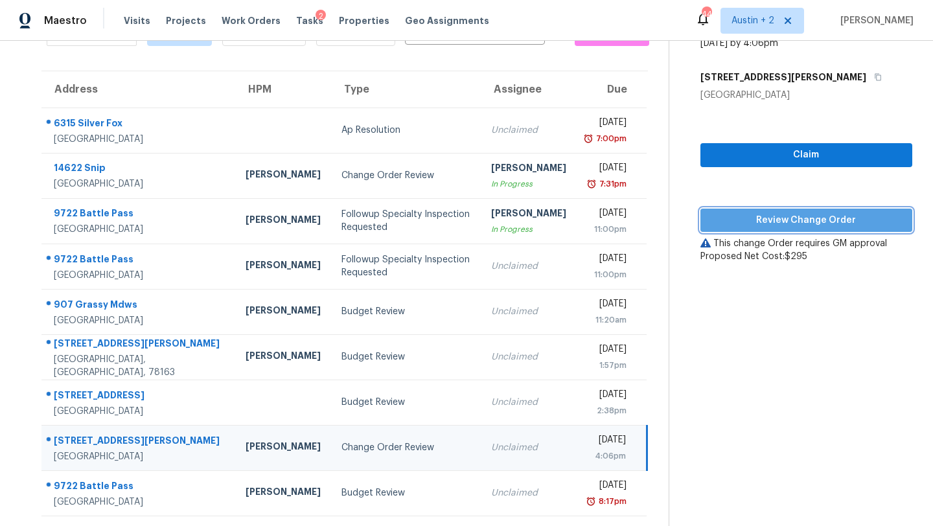
click at [734, 226] on span "Review Change Order" at bounding box center [806, 220] width 191 height 16
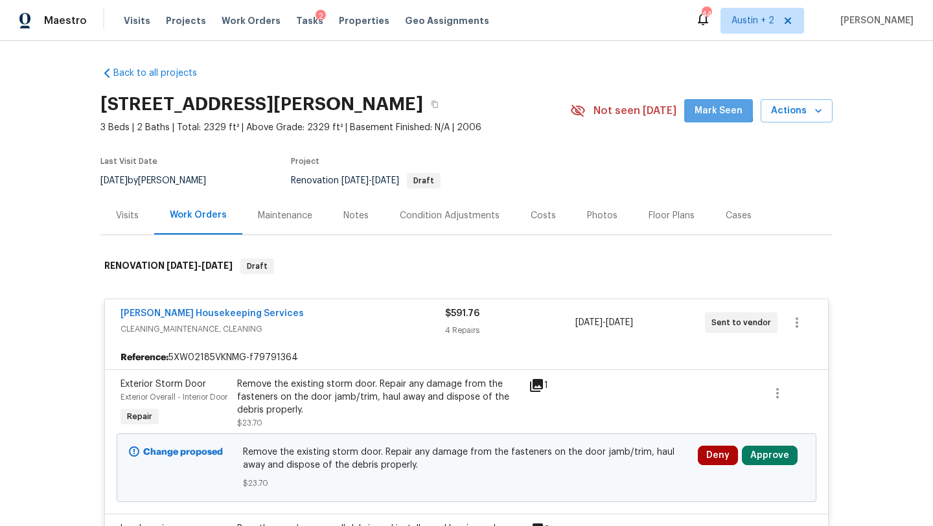
click at [715, 107] on span "Mark Seen" at bounding box center [718, 111] width 48 height 16
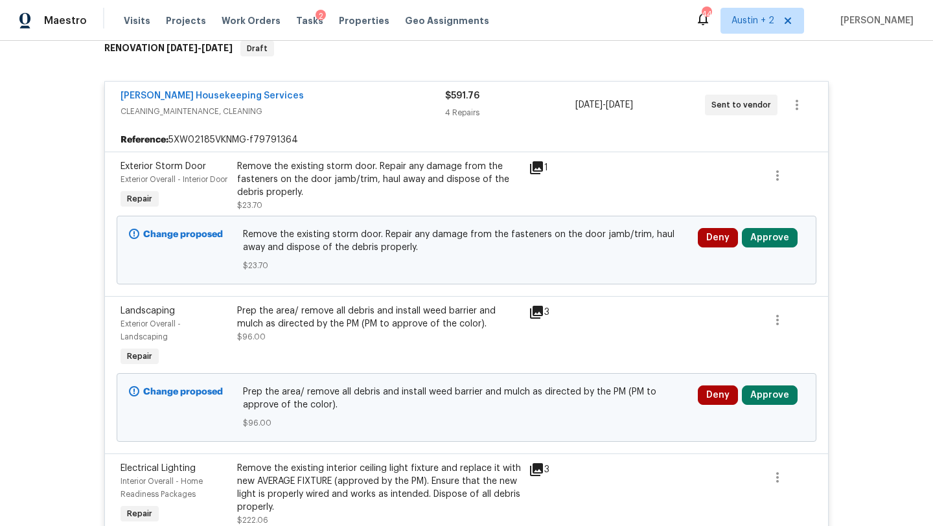
scroll to position [228, 0]
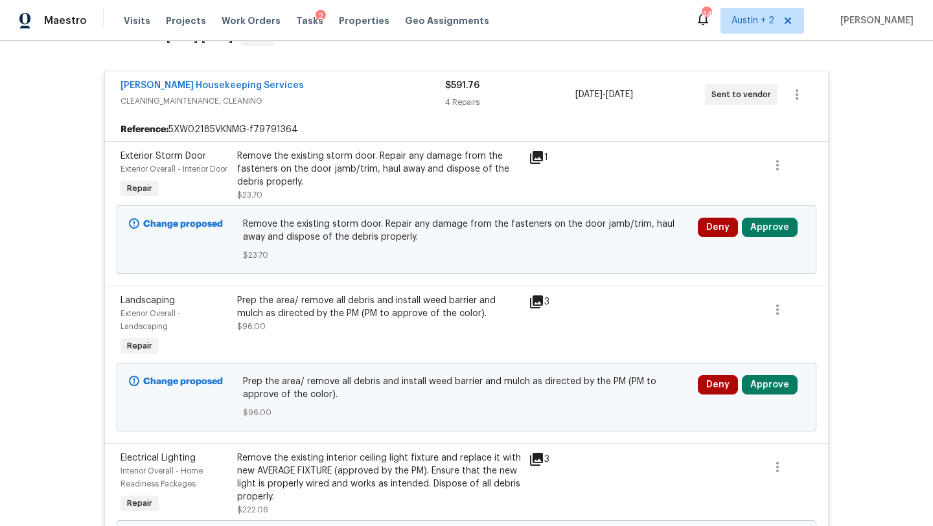
click at [764, 251] on div "Deny Approve" at bounding box center [751, 240] width 114 height 52
click at [768, 237] on button "Approve" at bounding box center [770, 227] width 56 height 19
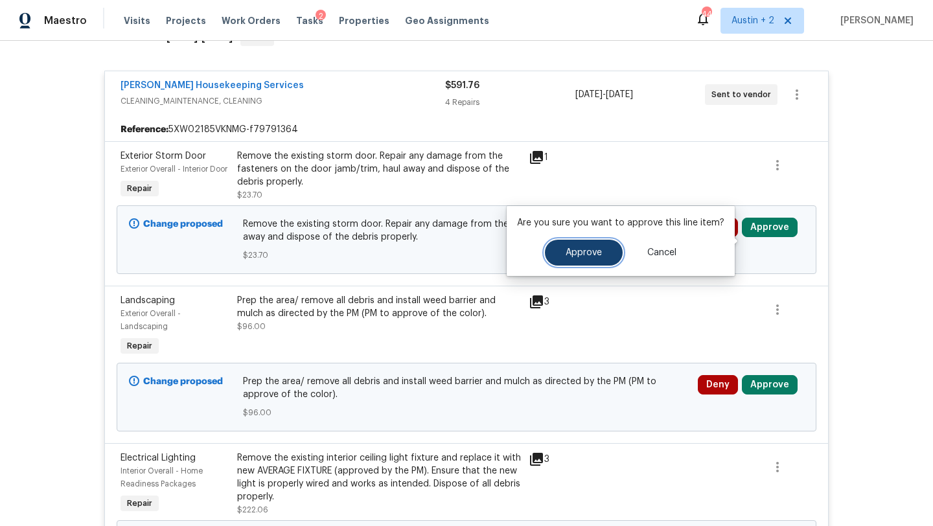
click at [576, 250] on span "Approve" at bounding box center [583, 253] width 36 height 10
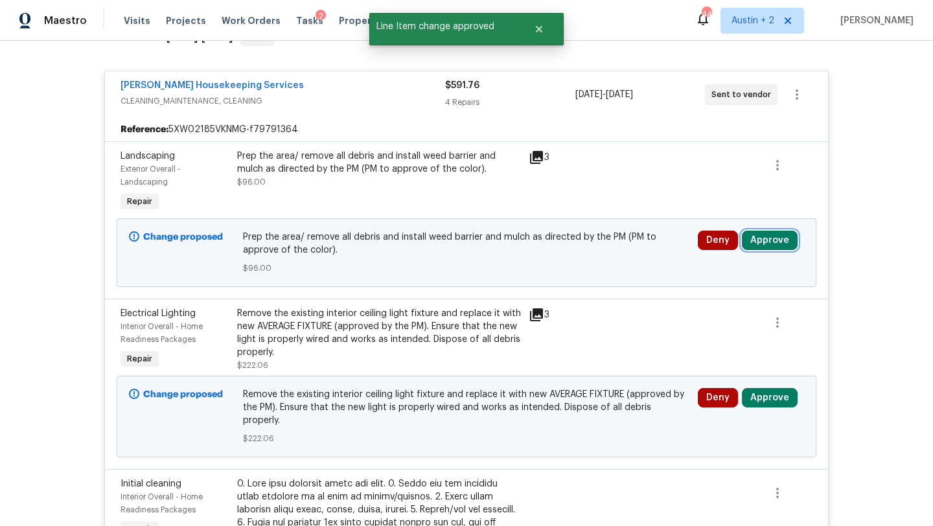
click at [773, 244] on button "Approve" at bounding box center [770, 240] width 56 height 19
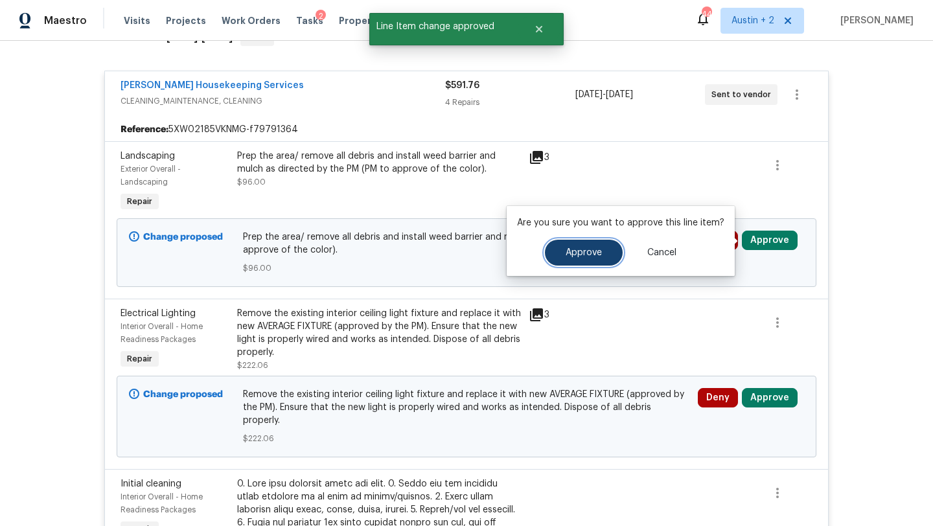
click at [587, 253] on span "Approve" at bounding box center [583, 253] width 36 height 10
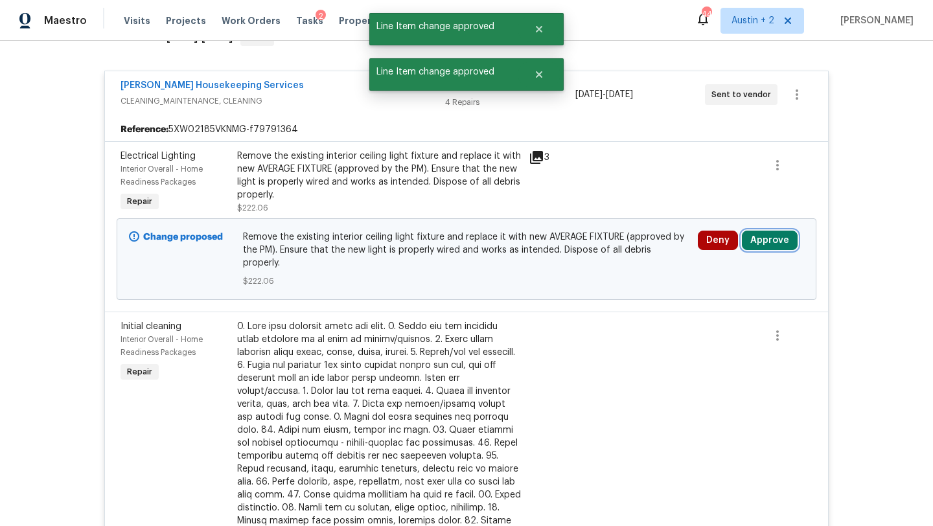
click at [768, 233] on button "Approve" at bounding box center [770, 240] width 56 height 19
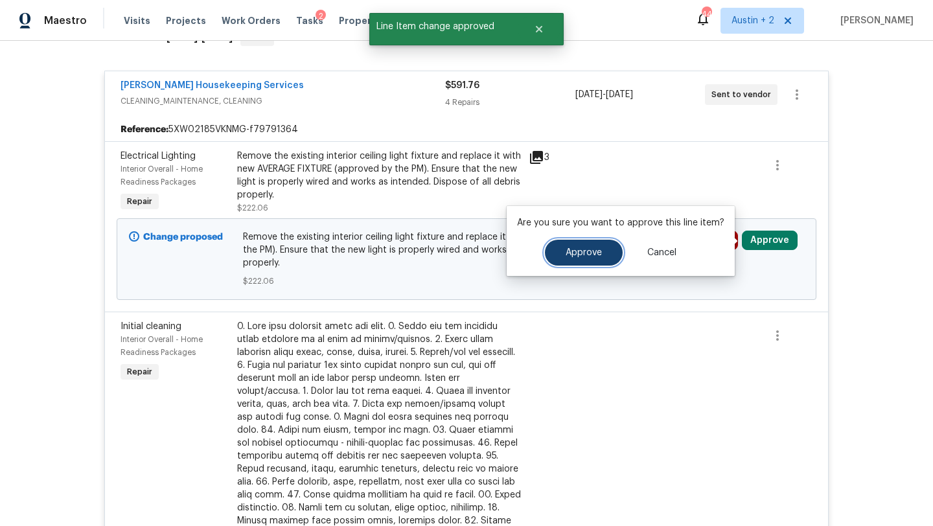
click at [552, 248] on button "Approve" at bounding box center [584, 253] width 78 height 26
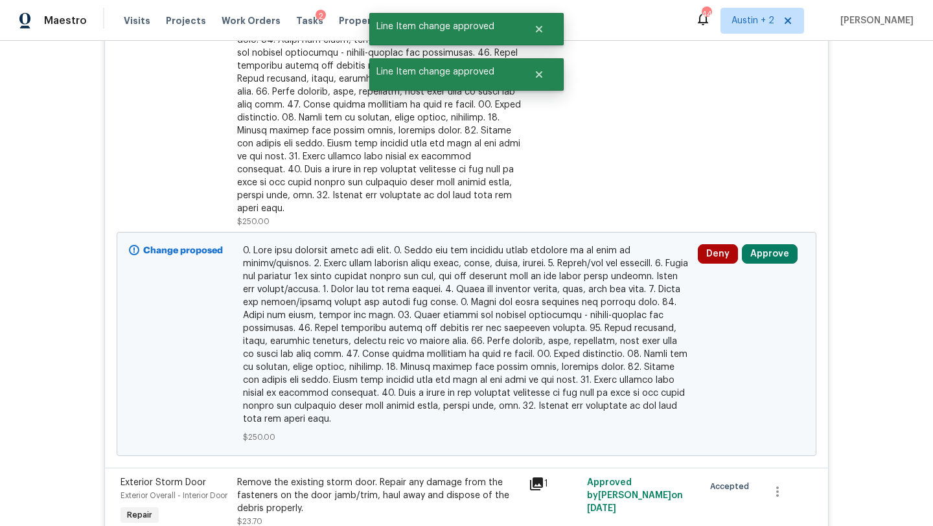
scroll to position [448, 0]
click at [764, 244] on button "Approve" at bounding box center [770, 253] width 56 height 19
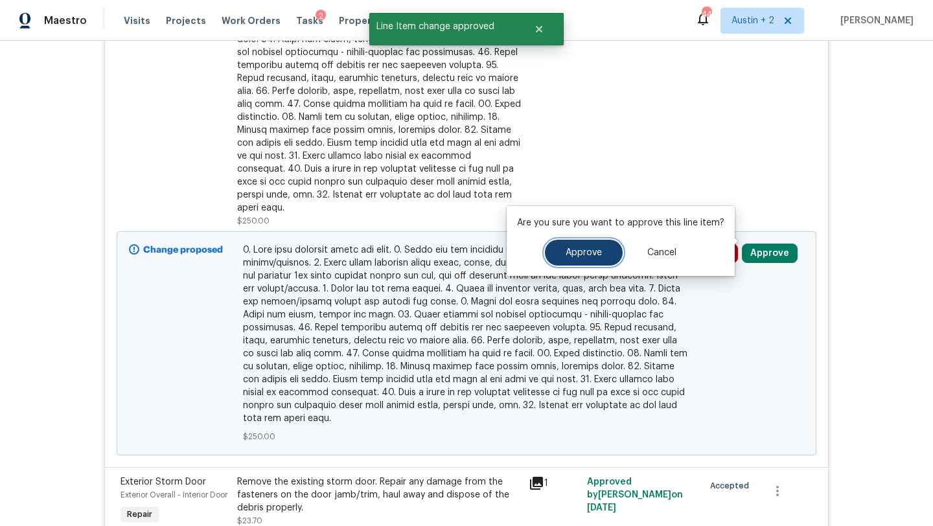
click at [575, 260] on button "Approve" at bounding box center [584, 253] width 78 height 26
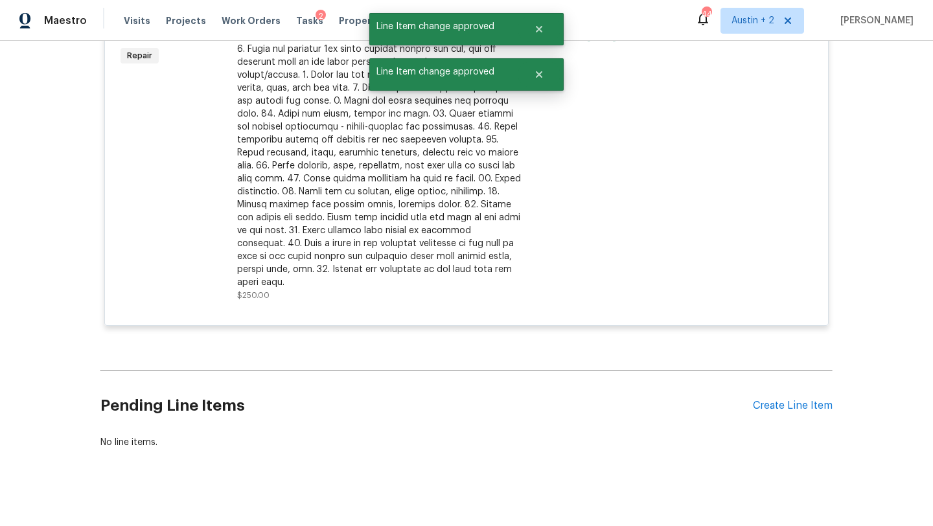
scroll to position [0, 0]
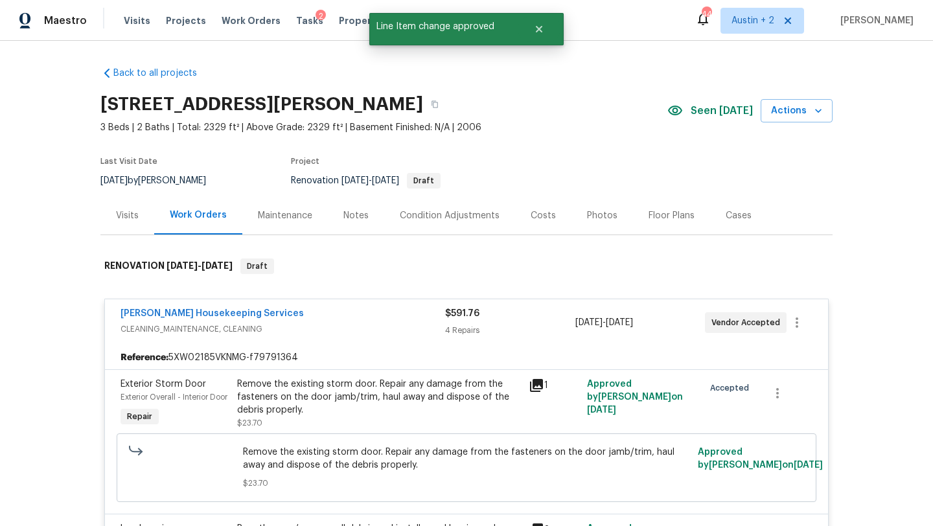
click at [543, 215] on div "Costs" at bounding box center [542, 215] width 25 height 13
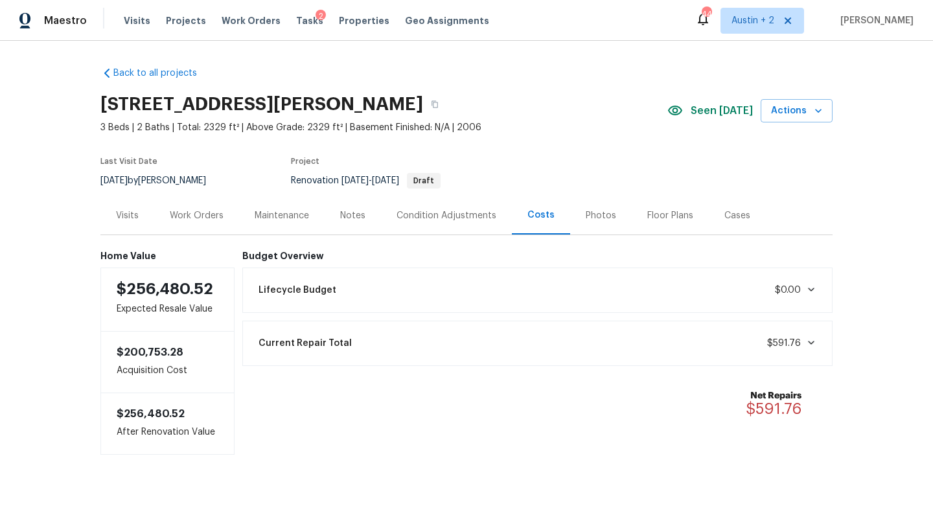
click at [203, 211] on div "Work Orders" at bounding box center [197, 215] width 54 height 13
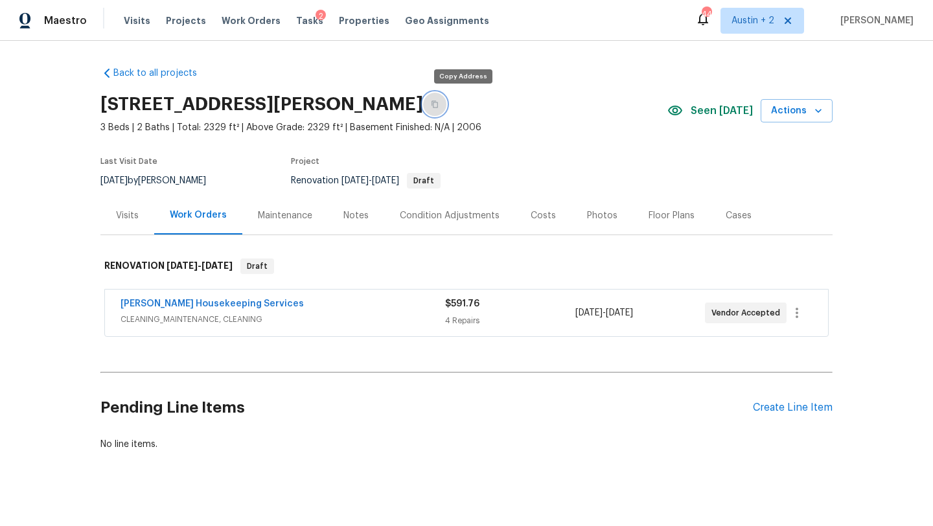
click at [438, 104] on icon "button" at bounding box center [435, 104] width 8 height 8
click at [470, 212] on div "Condition Adjustments" at bounding box center [450, 215] width 100 height 13
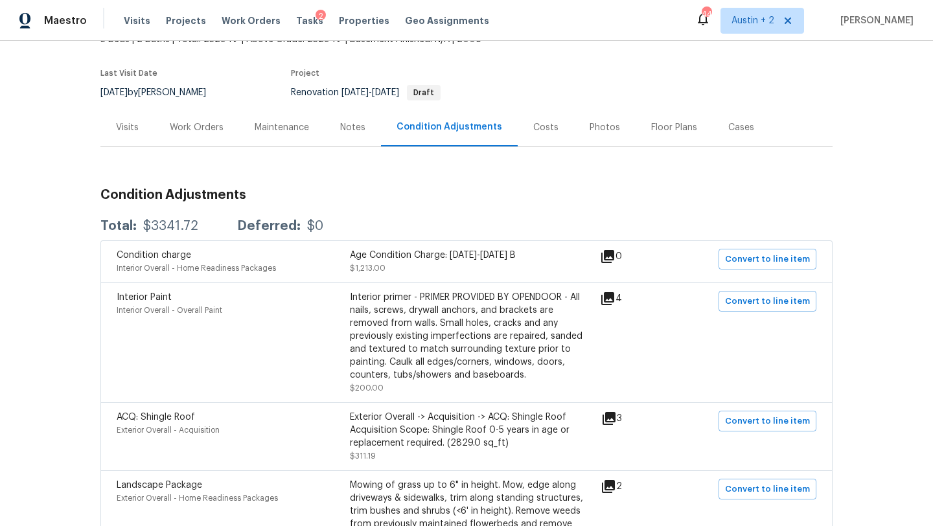
click at [538, 123] on div "Costs" at bounding box center [545, 127] width 25 height 13
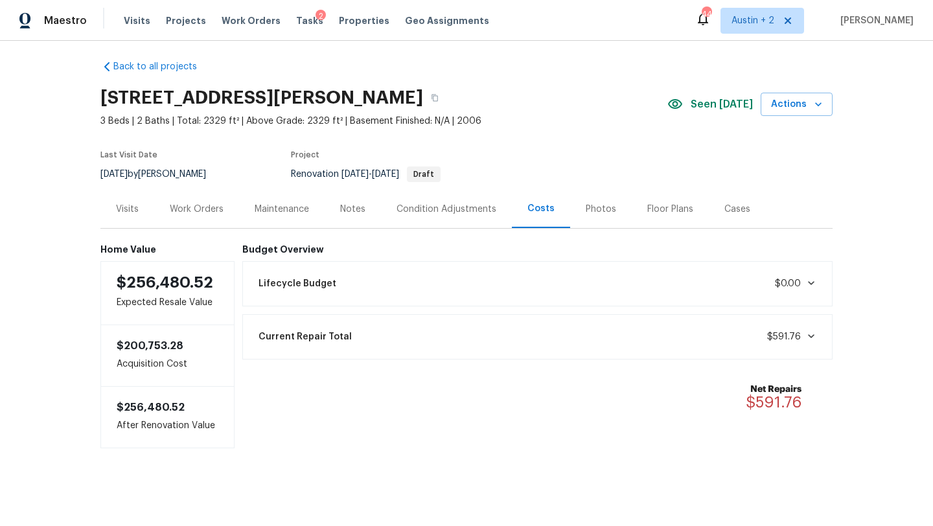
click at [334, 280] on div "Lifecycle Budget $0.00" at bounding box center [538, 283] width 574 height 28
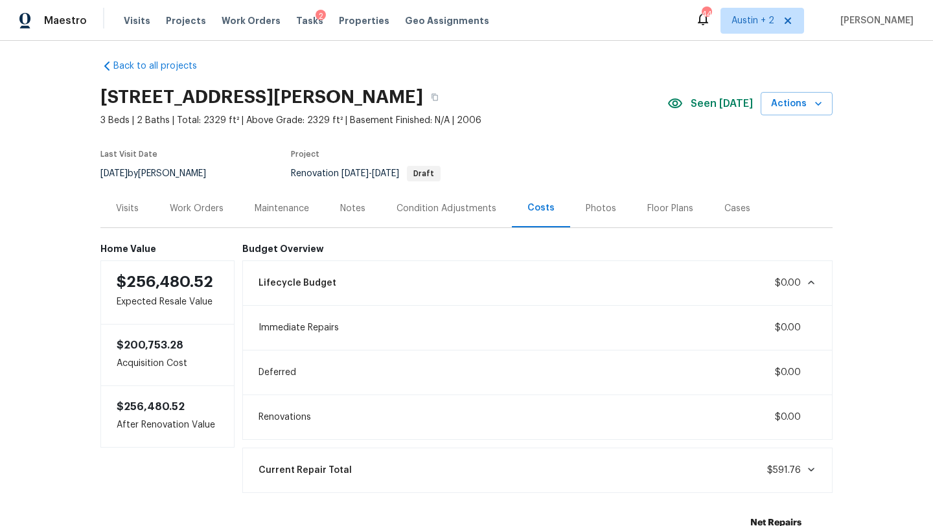
scroll to position [88, 0]
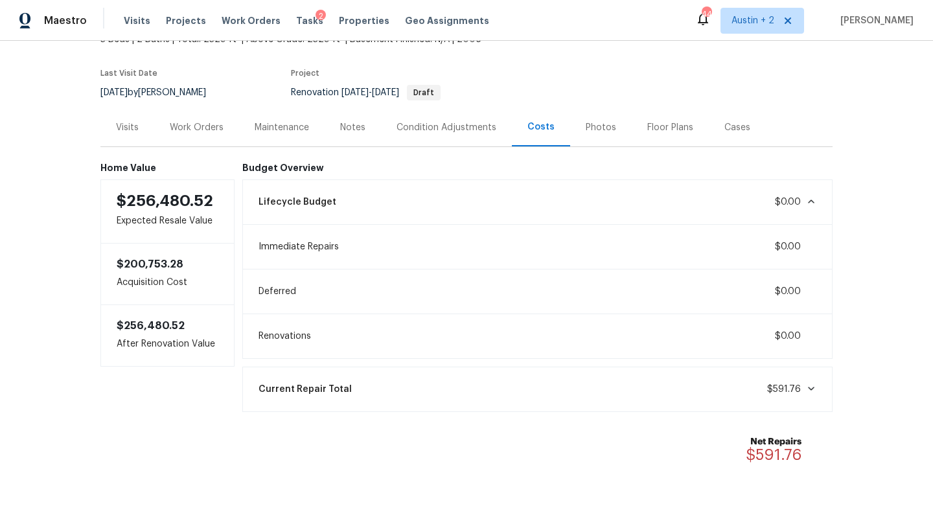
click at [470, 127] on div "Condition Adjustments" at bounding box center [446, 127] width 100 height 13
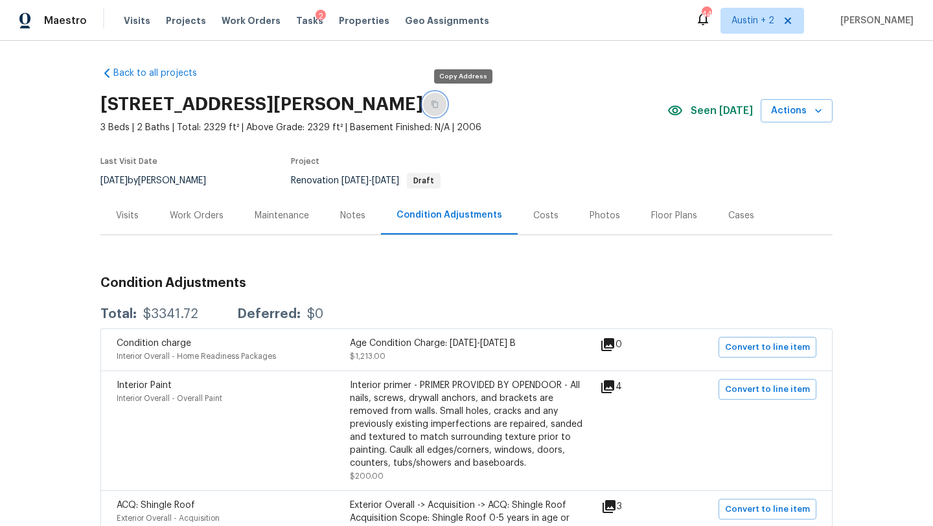
click at [438, 102] on icon "button" at bounding box center [434, 104] width 6 height 7
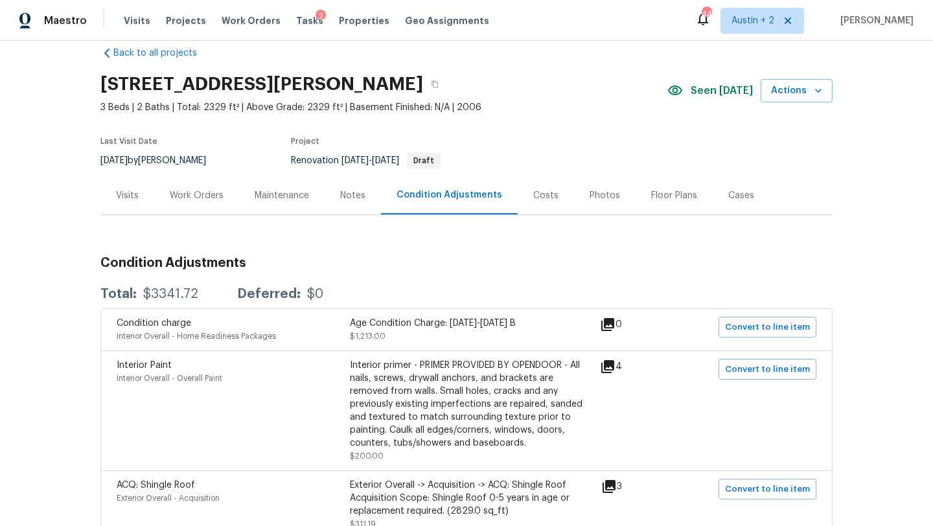
click at [546, 194] on div "Costs" at bounding box center [545, 195] width 25 height 13
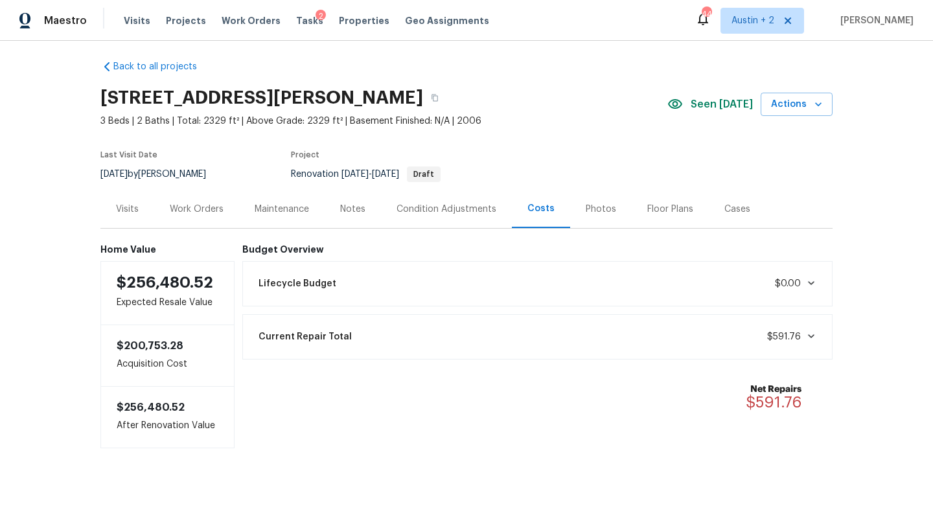
scroll to position [7, 0]
click at [443, 275] on div "Lifecycle Budget $0.00" at bounding box center [538, 283] width 574 height 28
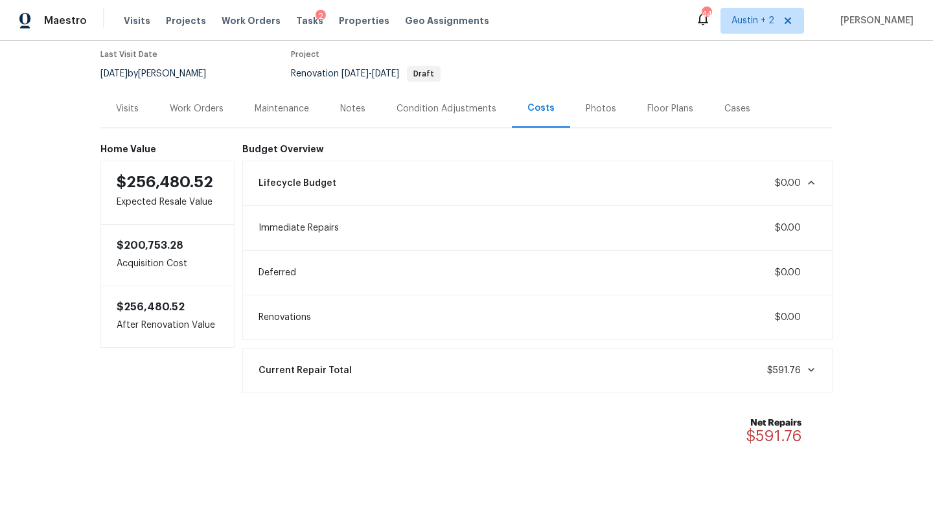
scroll to position [119, 0]
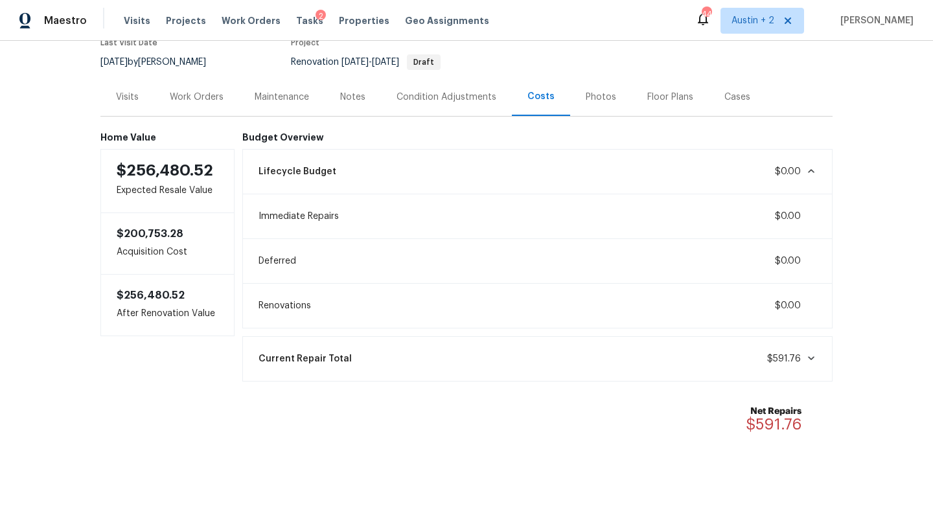
click at [429, 359] on div "Current Repair Total $591.76" at bounding box center [538, 359] width 574 height 28
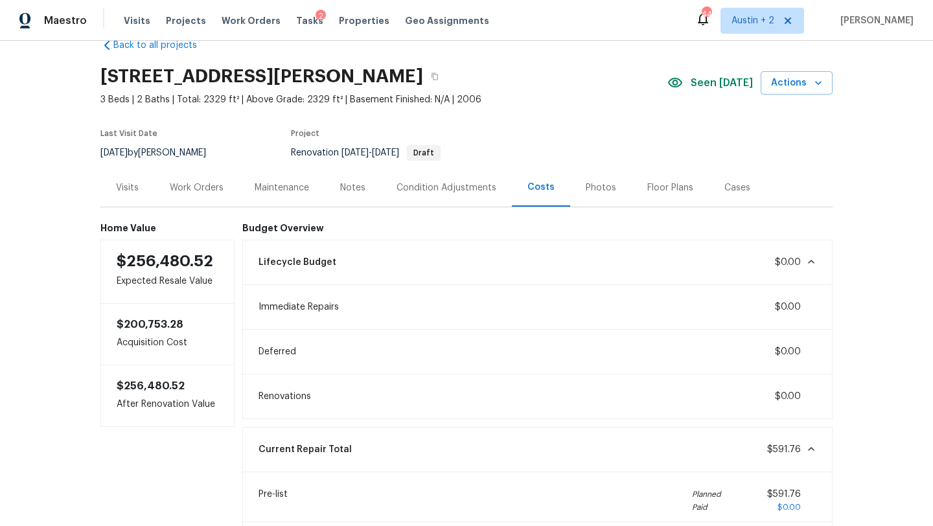
scroll to position [18, 0]
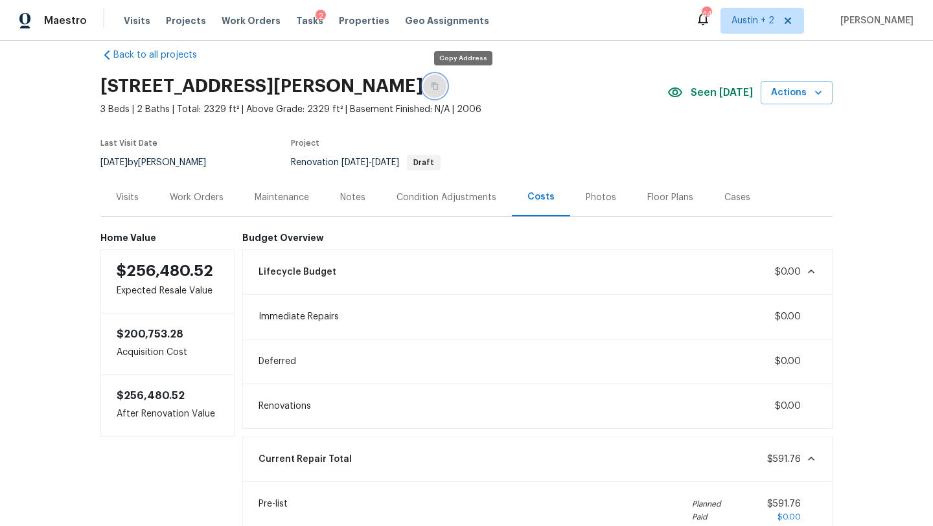
click at [446, 97] on button "button" at bounding box center [434, 85] width 23 height 23
